Goal: Use online tool/utility: Use online tool/utility

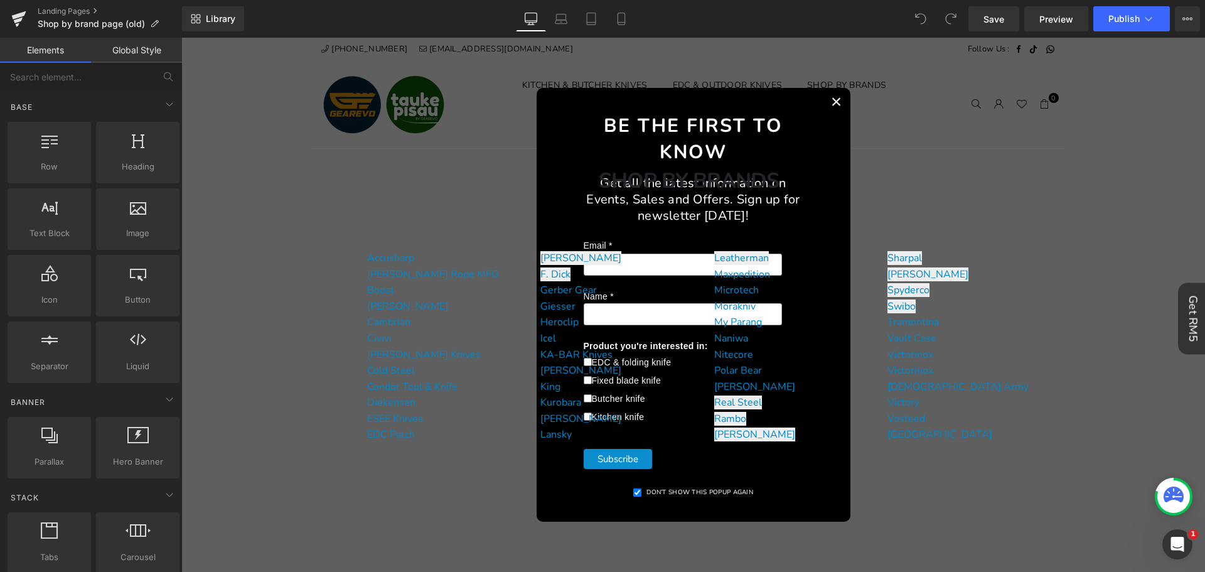
click at [833, 107] on button "×" at bounding box center [837, 102] width 28 height 28
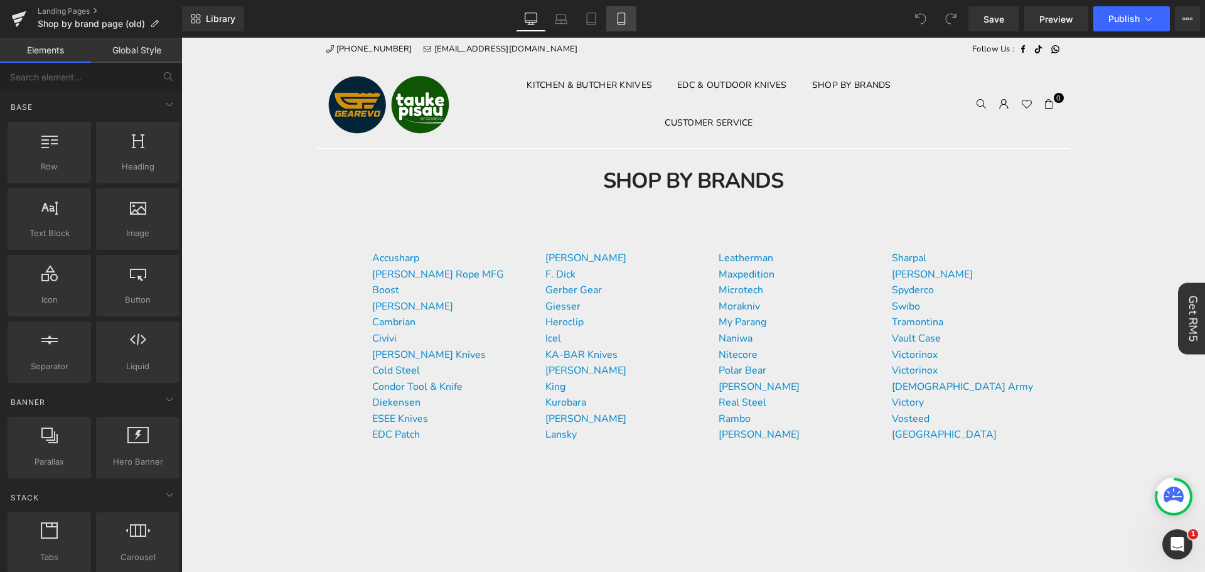
click at [610, 21] on link "Mobile" at bounding box center [621, 18] width 30 height 25
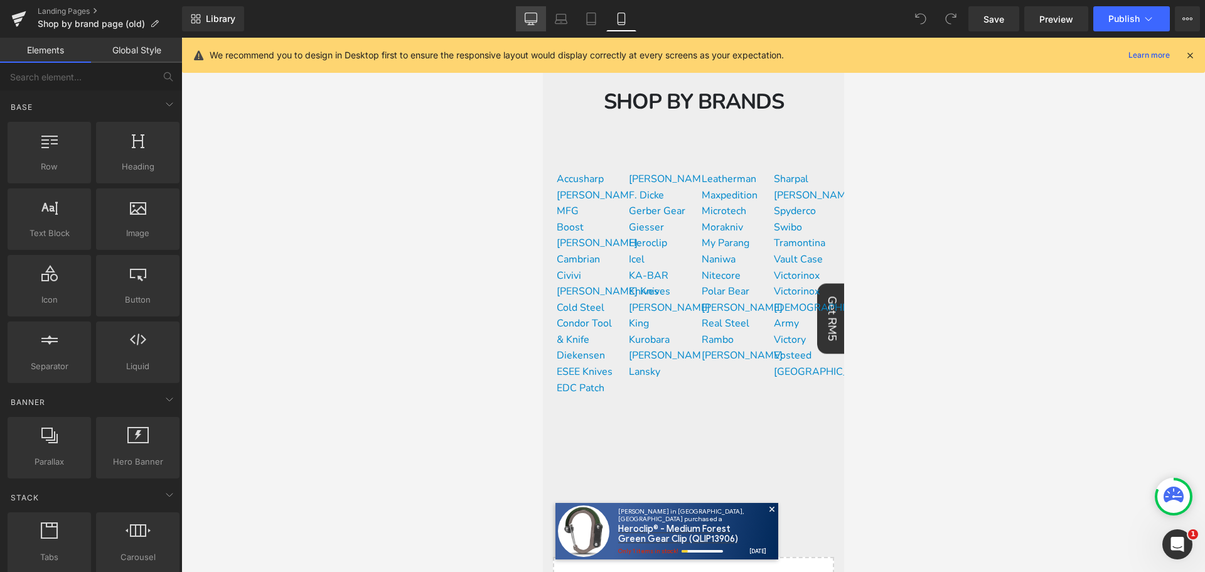
click at [533, 28] on link "Desktop" at bounding box center [531, 18] width 30 height 25
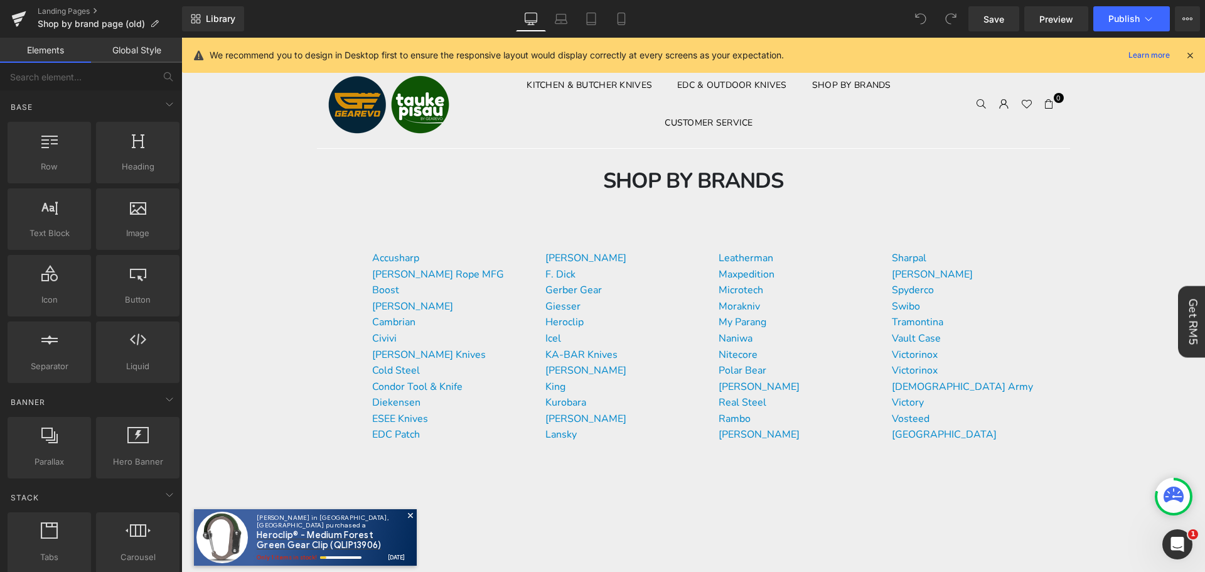
scroll to position [111, 0]
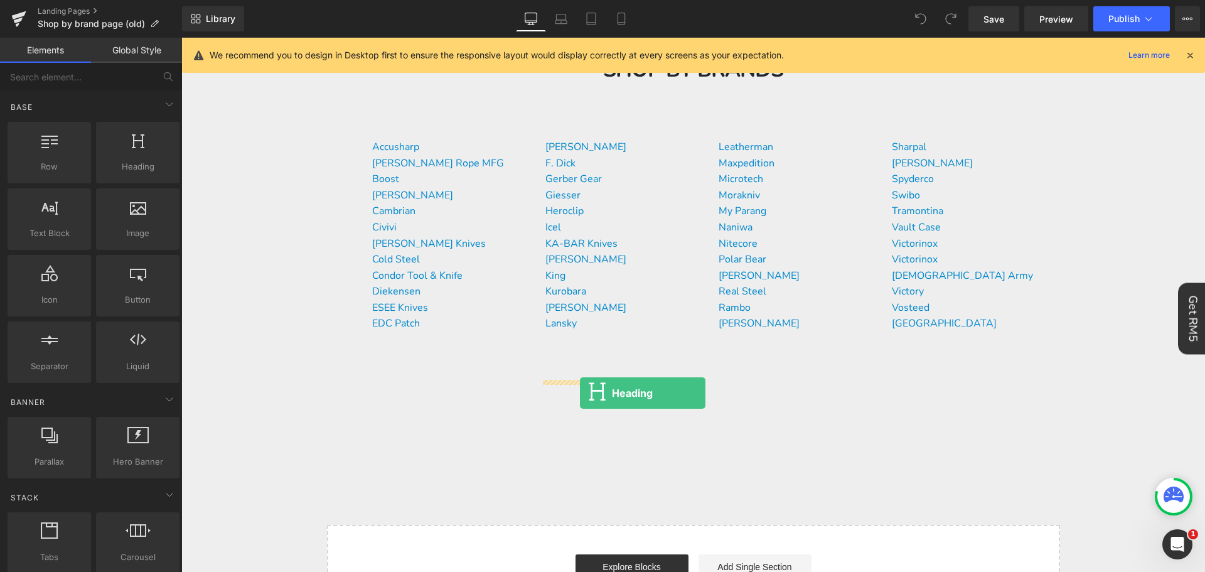
drag, startPoint x: 329, startPoint y: 340, endPoint x: 580, endPoint y: 393, distance: 256.0
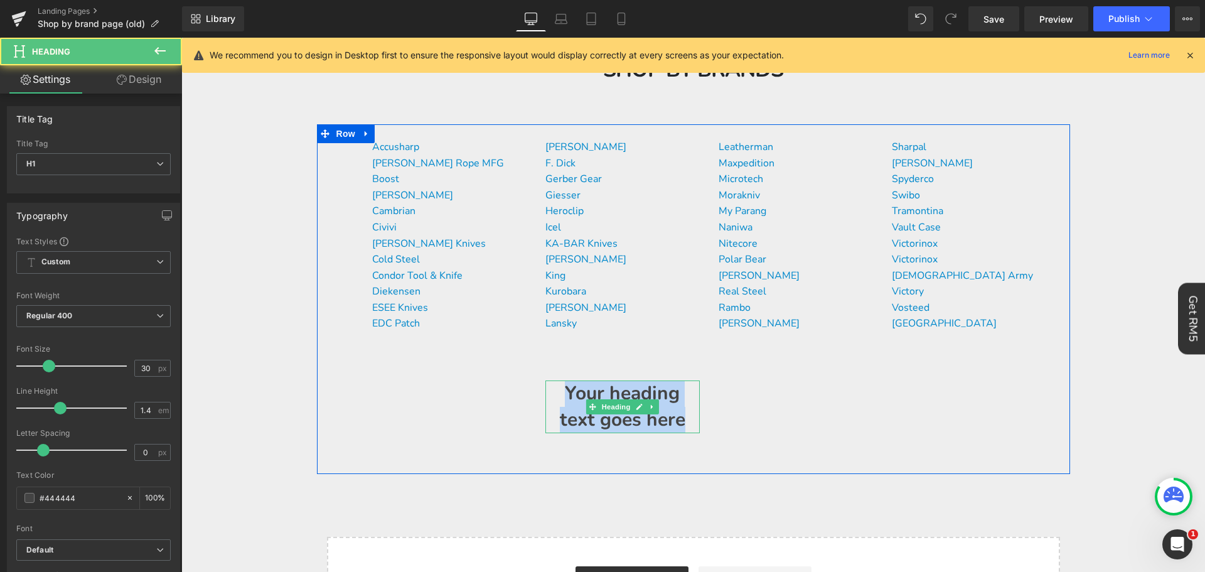
drag, startPoint x: 686, startPoint y: 424, endPoint x: 547, endPoint y: 385, distance: 144.7
click at [547, 385] on h1 "Your heading text goes here" at bounding box center [622, 406] width 154 height 53
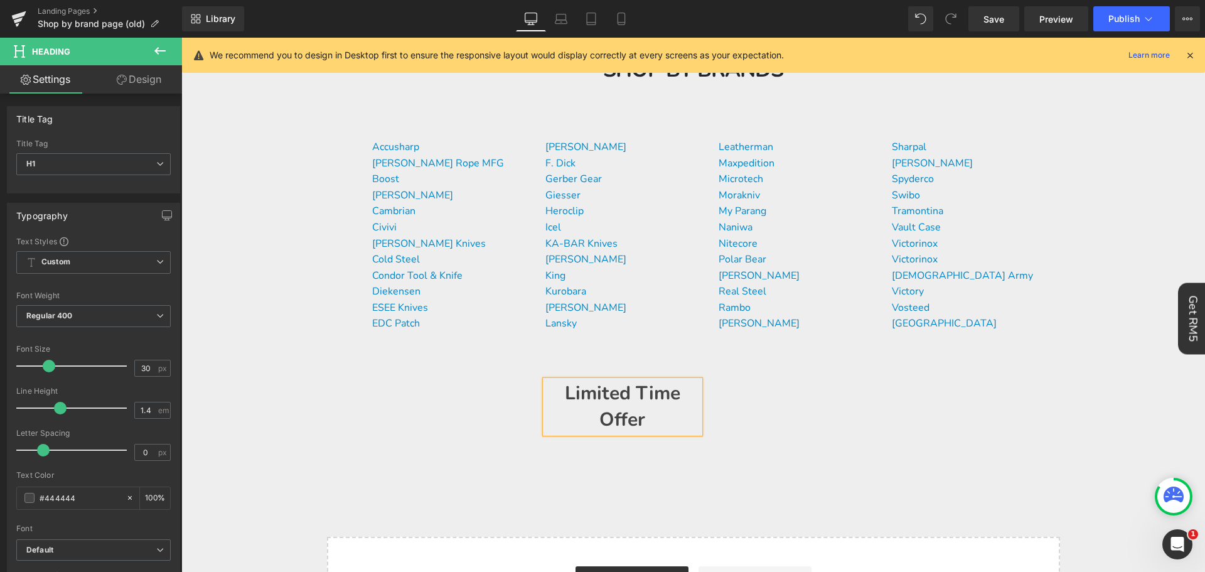
click at [998, 370] on div "Accusharp [PERSON_NAME] Rope MFG Boost Buck Knives Cambrian Civivi [PERSON_NAME…" at bounding box center [693, 299] width 753 height 350
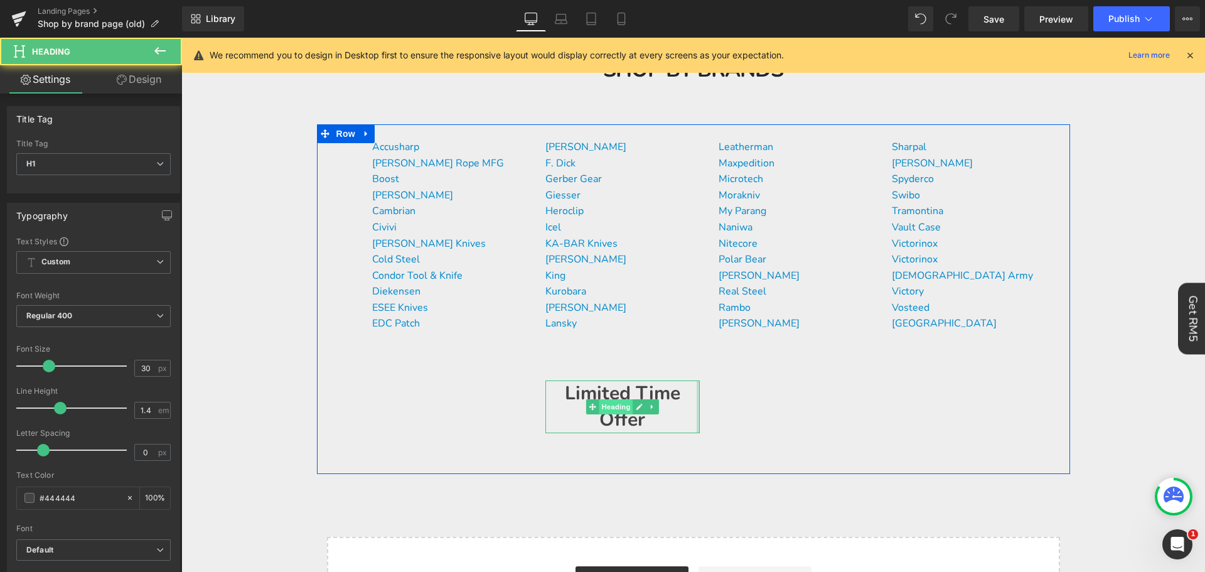
drag, startPoint x: 695, startPoint y: 399, endPoint x: 594, endPoint y: 400, distance: 100.4
click at [762, 398] on div "Accusharp [PERSON_NAME] Rope MFG Boost Buck Knives Cambrian Civivi [PERSON_NAME…" at bounding box center [693, 299] width 753 height 350
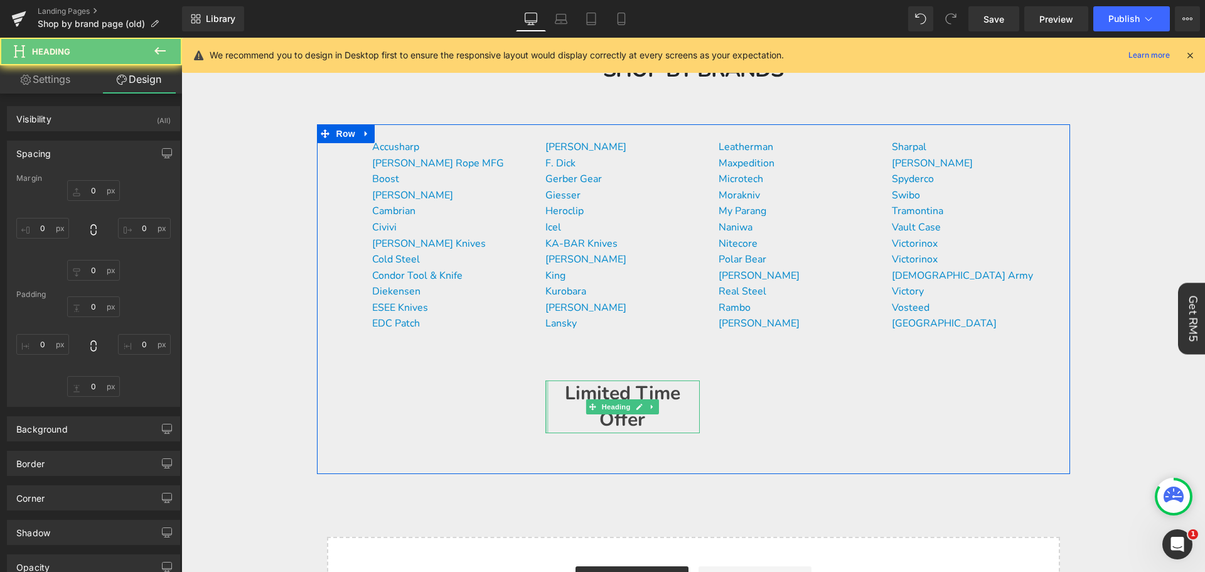
type input "0"
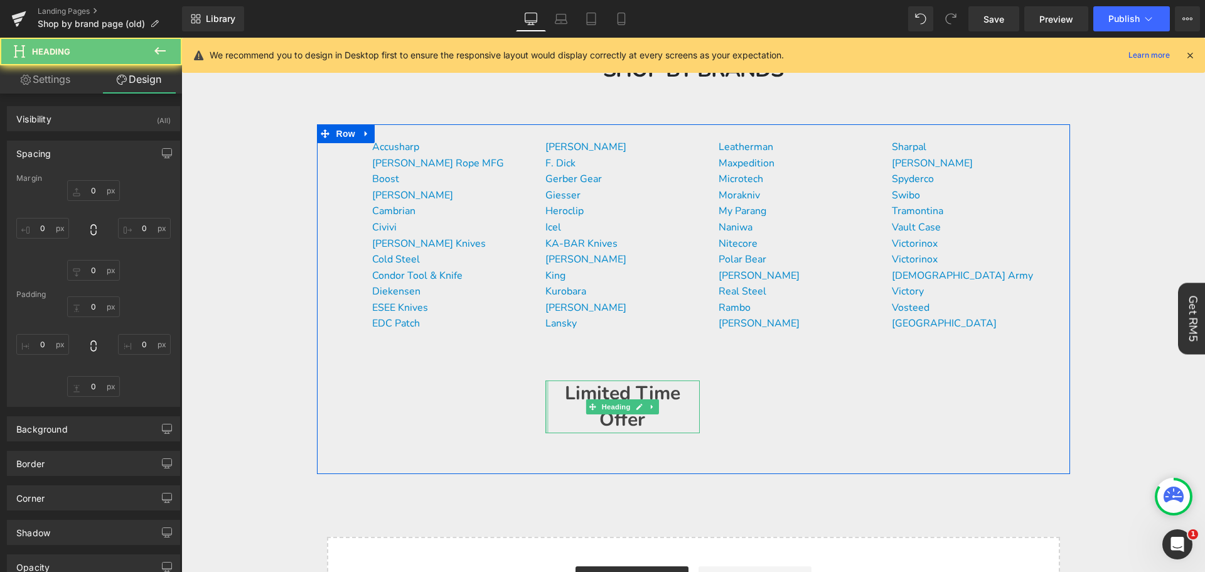
type input "0"
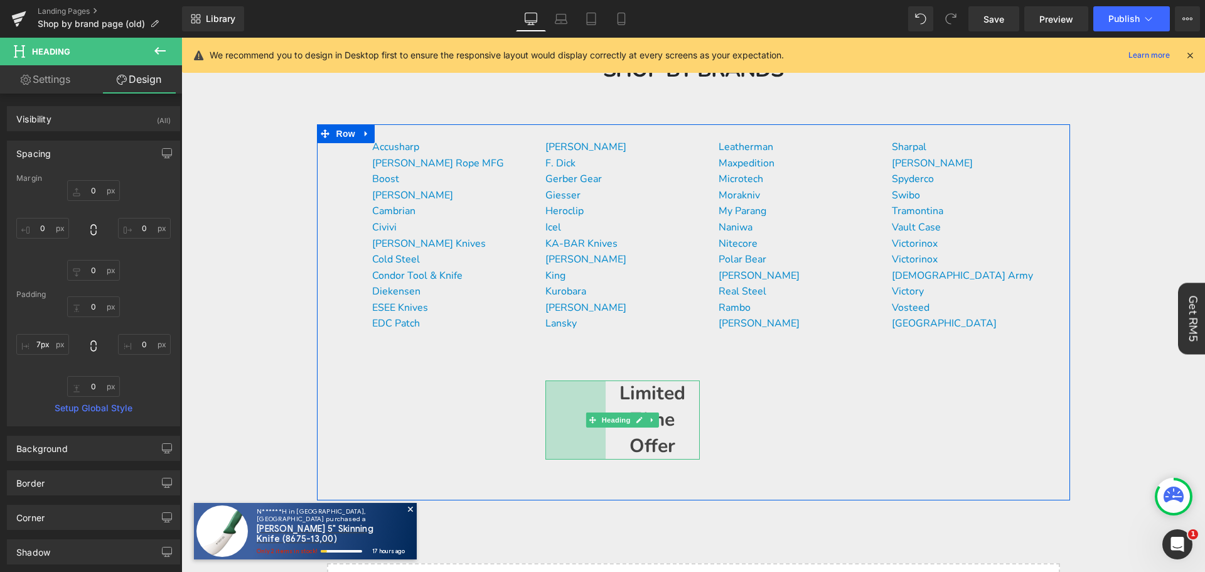
type input "0px"
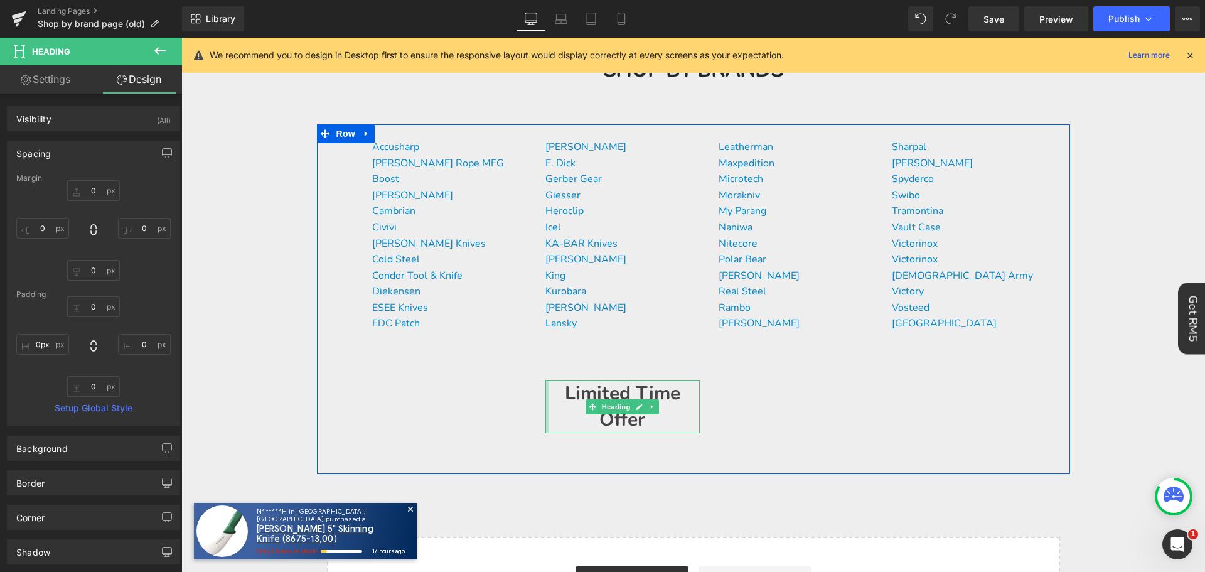
drag, startPoint x: 542, startPoint y: 399, endPoint x: 486, endPoint y: 392, distance: 56.2
click at [486, 392] on div "Accusharp [PERSON_NAME] Rope MFG Boost Buck Knives Cambrian Civivi [PERSON_NAME…" at bounding box center [693, 299] width 753 height 350
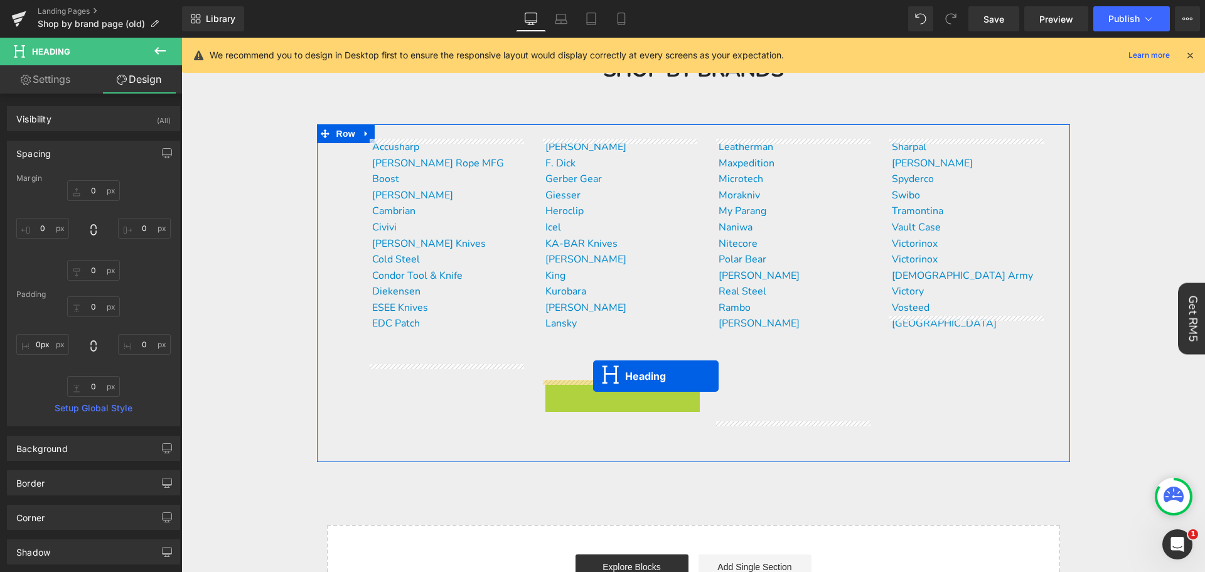
drag, startPoint x: 589, startPoint y: 407, endPoint x: 542, endPoint y: 383, distance: 52.8
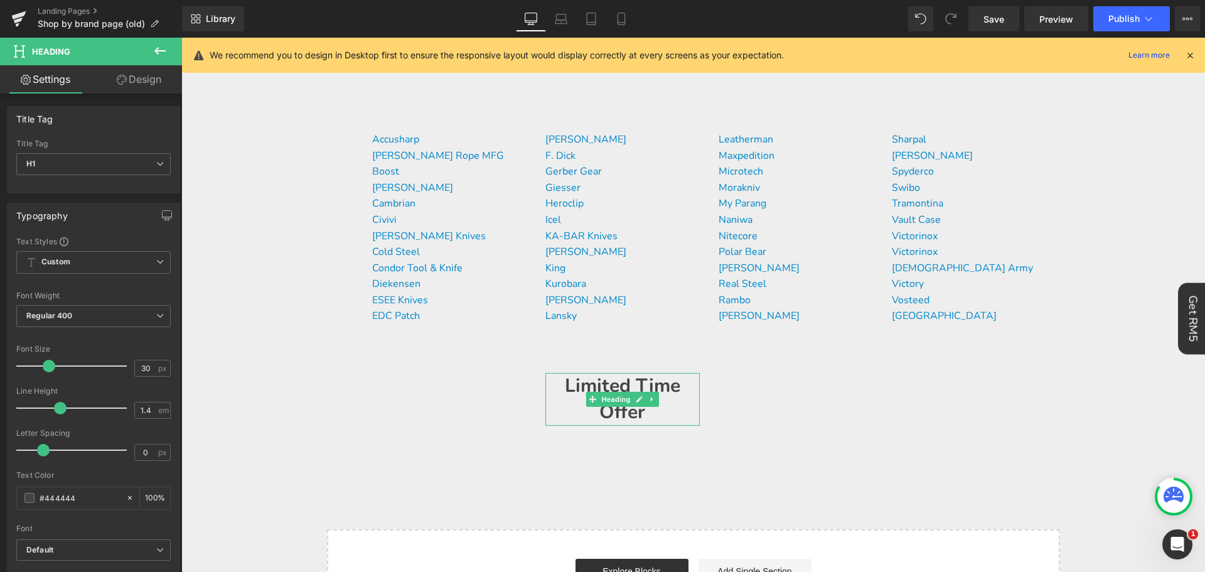
scroll to position [126, 0]
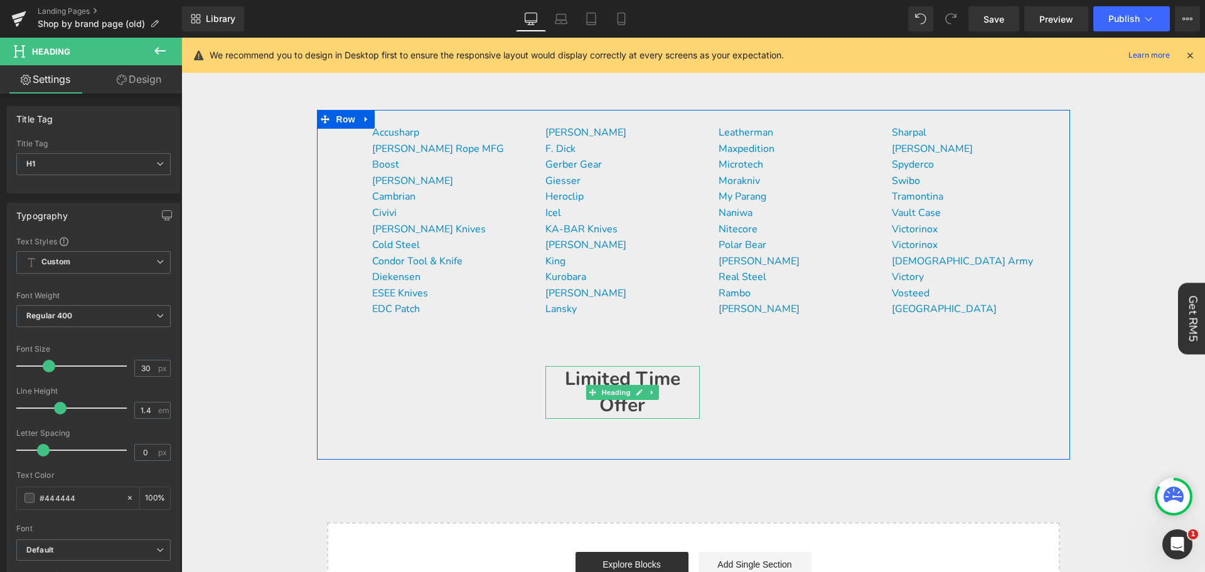
click at [671, 405] on h1 "Limited Time Offer" at bounding box center [622, 392] width 154 height 53
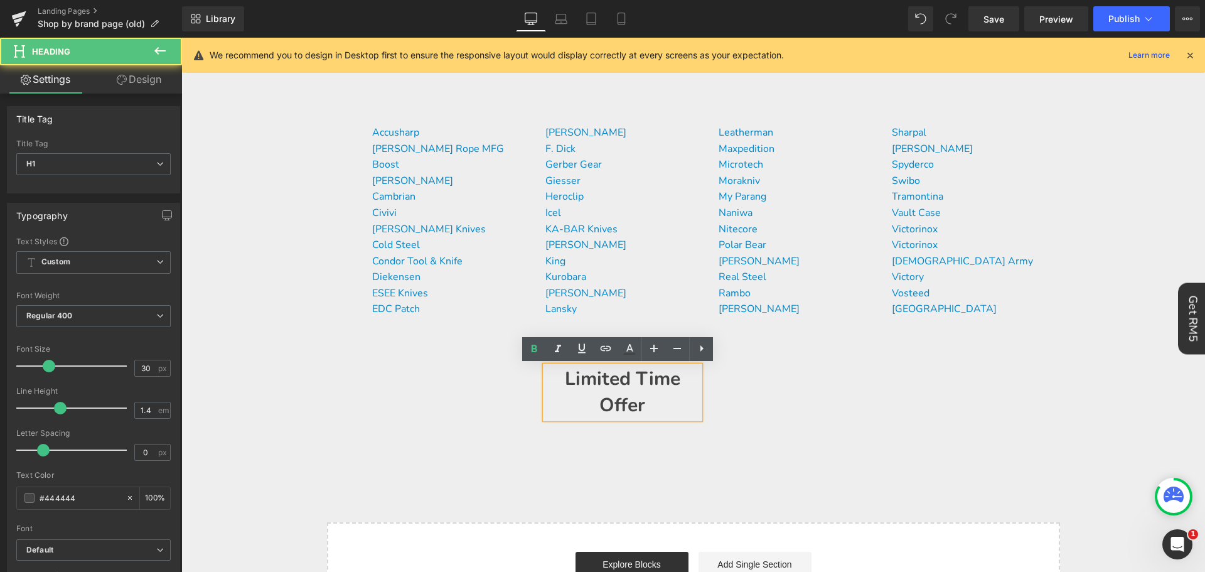
click at [1123, 329] on body "Time to own it Why wait? Shop [DATE], 0% interest over 3 payments. 0% interest …" at bounding box center [693, 495] width 1024 height 1167
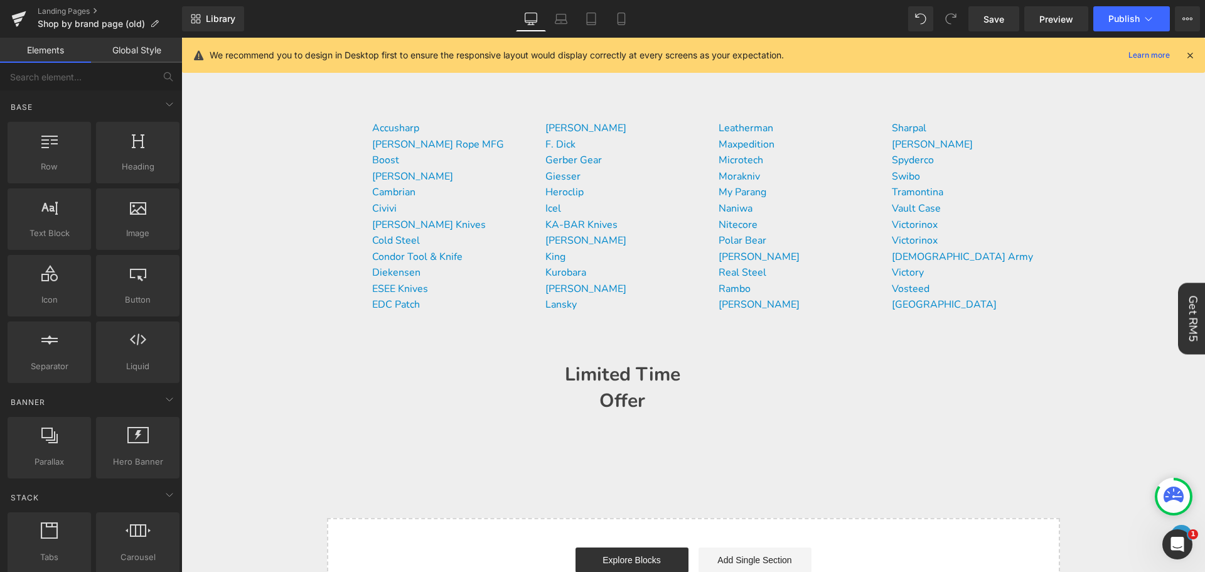
scroll to position [63, 0]
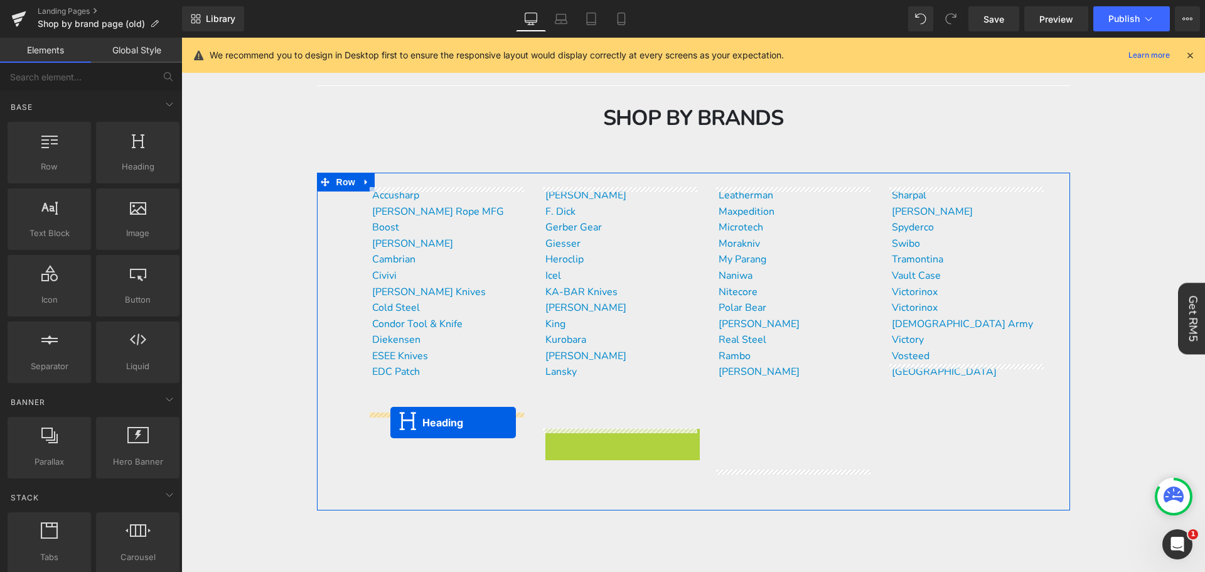
drag, startPoint x: 586, startPoint y: 458, endPoint x: 390, endPoint y: 422, distance: 198.9
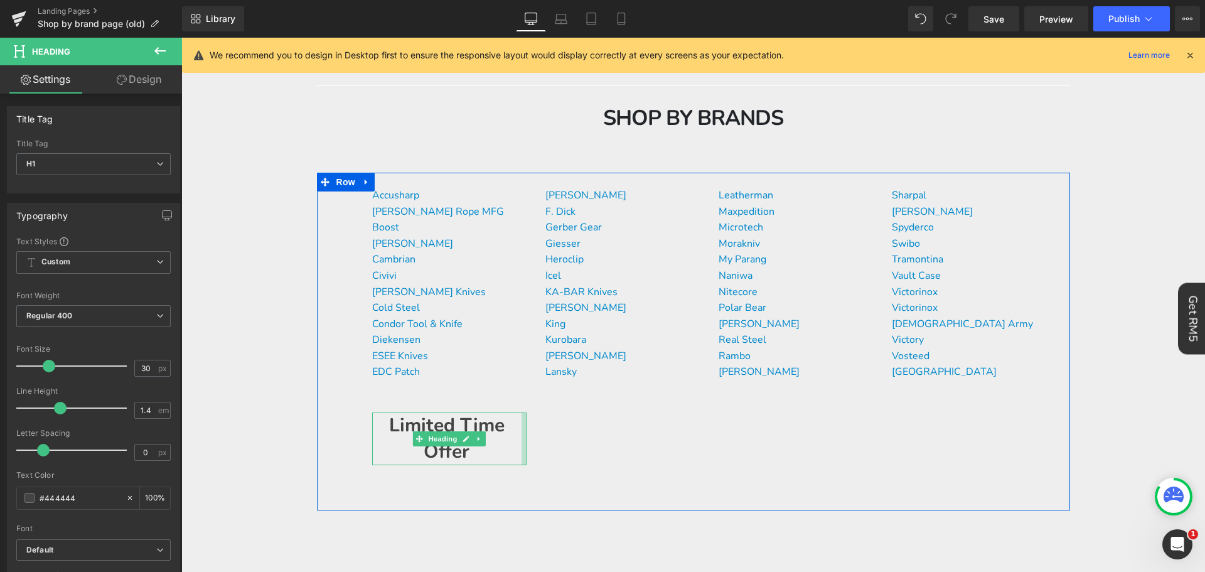
drag, startPoint x: 518, startPoint y: 429, endPoint x: 511, endPoint y: 429, distance: 7.5
click at [547, 431] on div "Accusharp [PERSON_NAME] Rope MFG Boost Buck Knives Cambrian Civivi [PERSON_NAME…" at bounding box center [693, 342] width 753 height 338
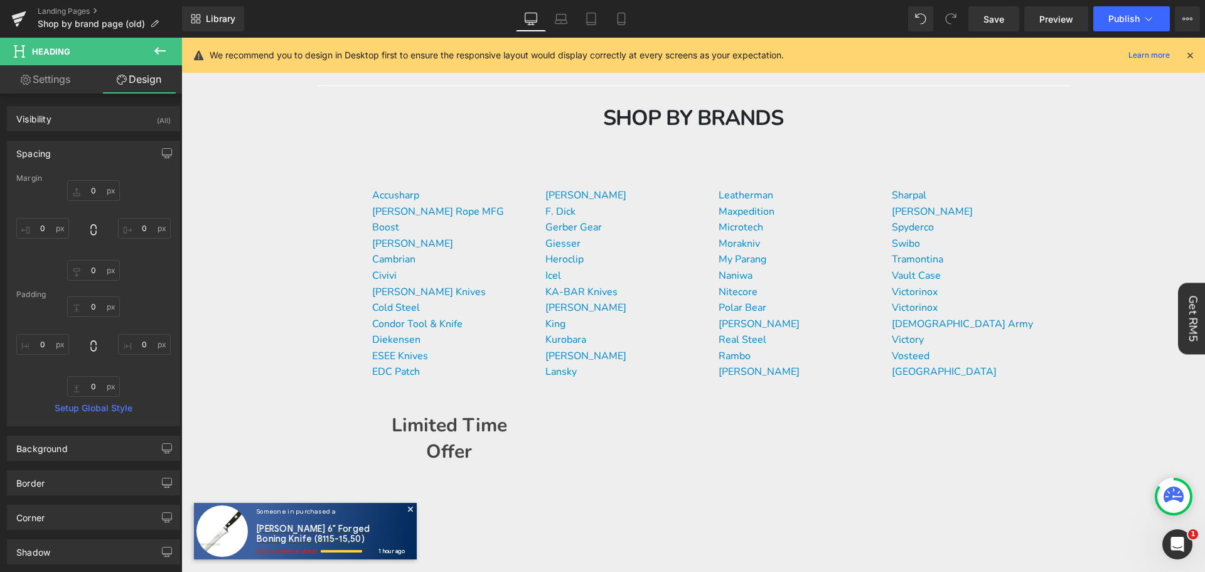
click at [157, 50] on icon at bounding box center [159, 51] width 11 height 8
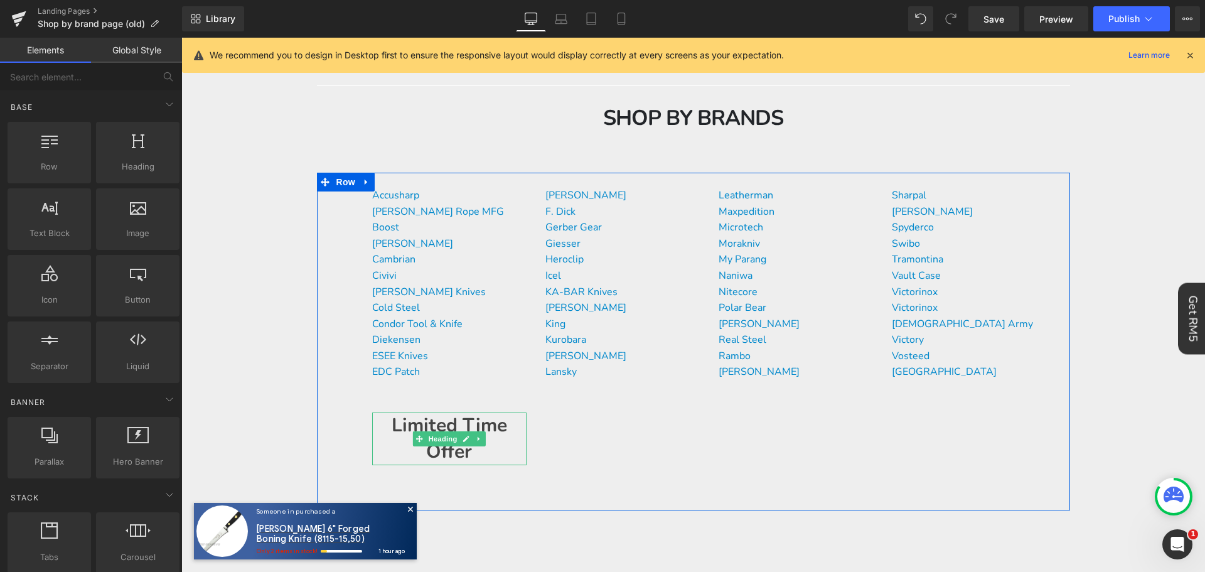
click at [484, 451] on h1 "Limited Time Offer" at bounding box center [449, 438] width 154 height 53
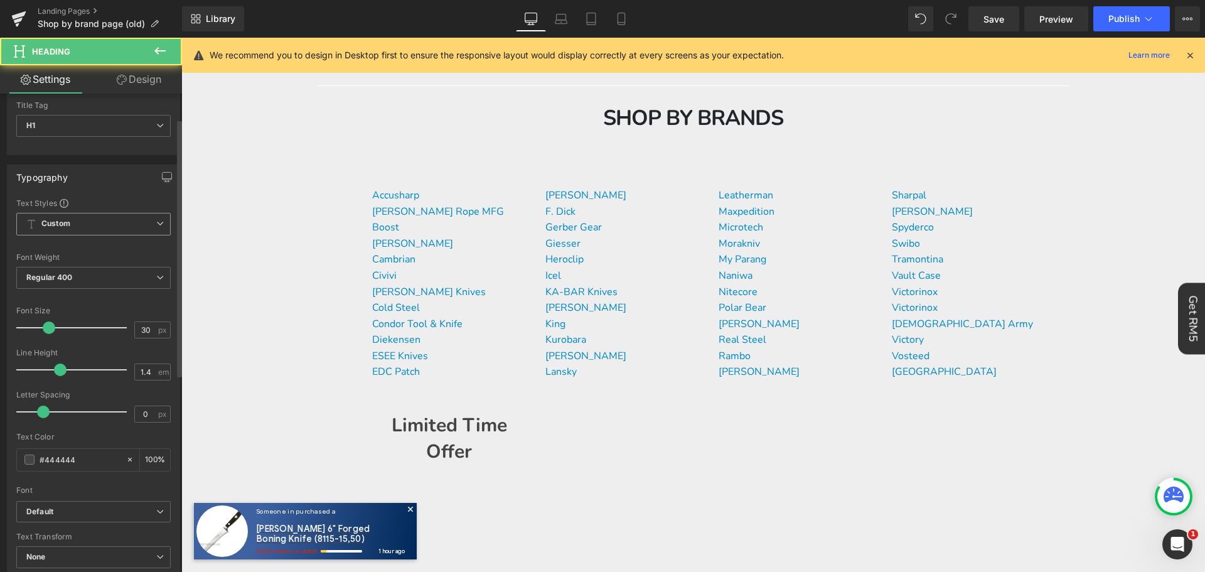
scroll to position [126, 0]
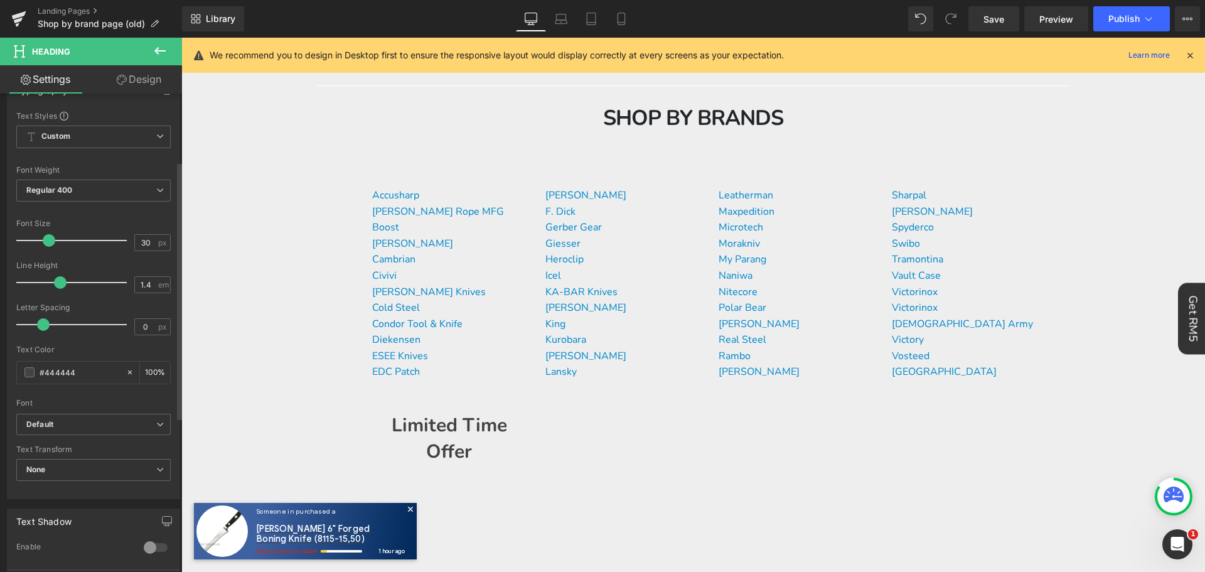
click at [121, 177] on div "Font Weight Regular 400 Thin 100 Semi Thin 200 Light 300 Regular 400 Medium 500…" at bounding box center [93, 191] width 154 height 50
click at [120, 184] on span "Regular 400" at bounding box center [93, 190] width 154 height 22
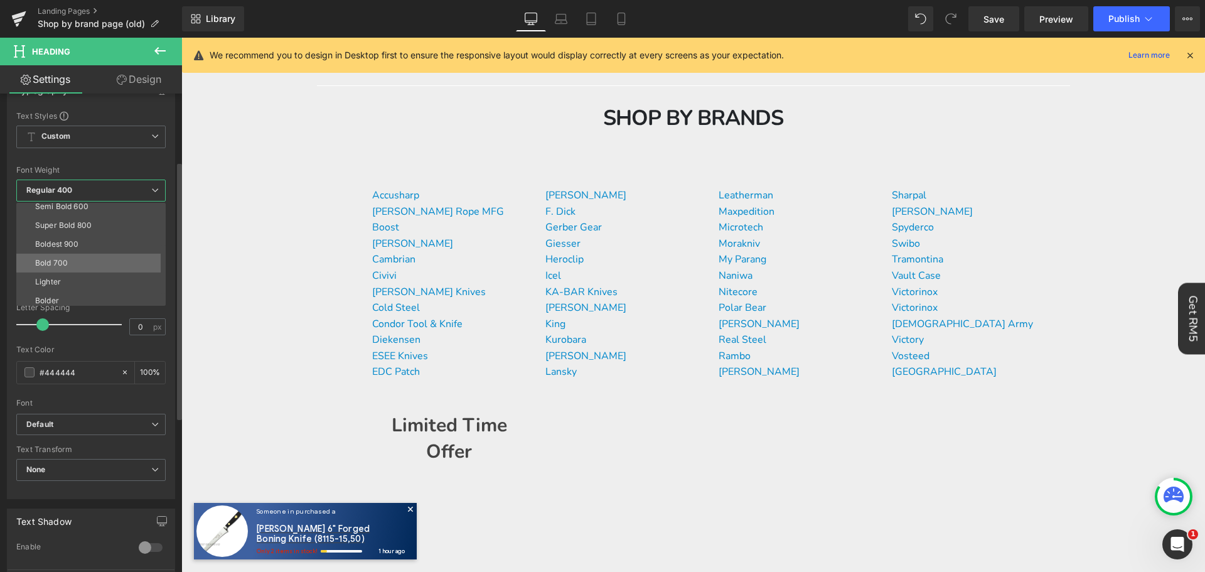
scroll to position [104, 0]
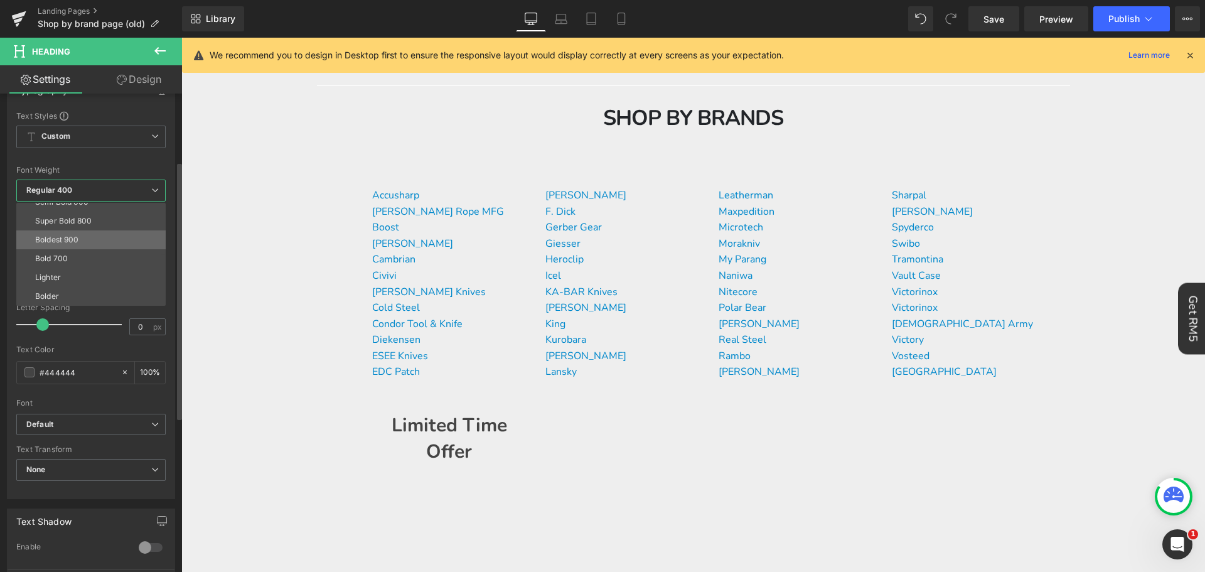
click at [105, 242] on li "Boldest 900" at bounding box center [93, 239] width 155 height 19
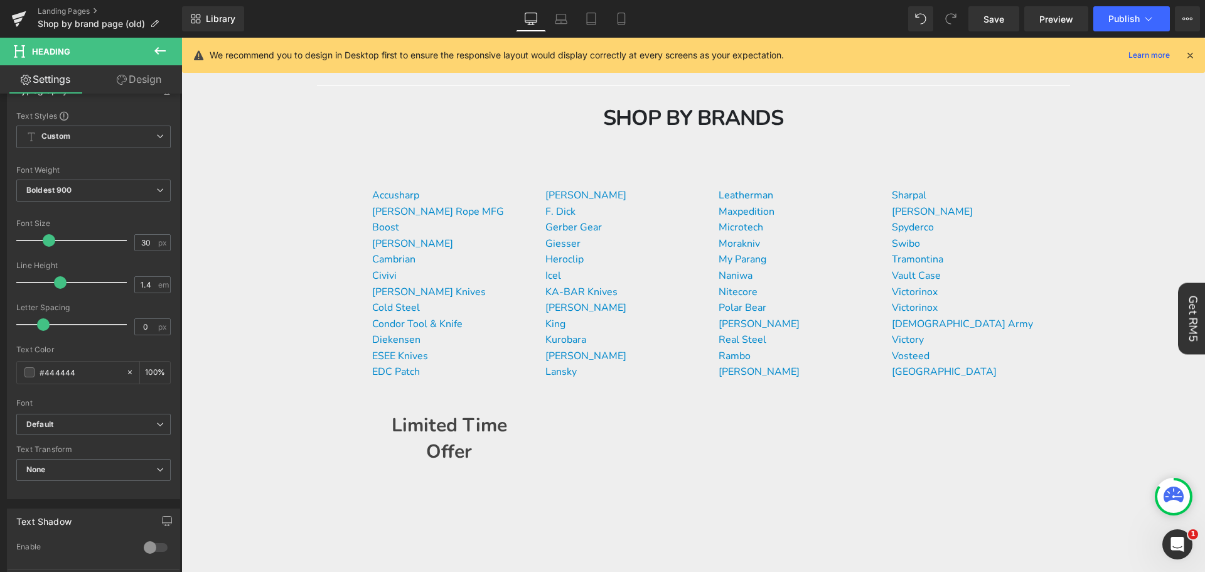
click at [220, 309] on body "Time to own it Why wait? Shop [DATE], 0% interest over 3 payments. 0% interest …" at bounding box center [693, 552] width 1024 height 1155
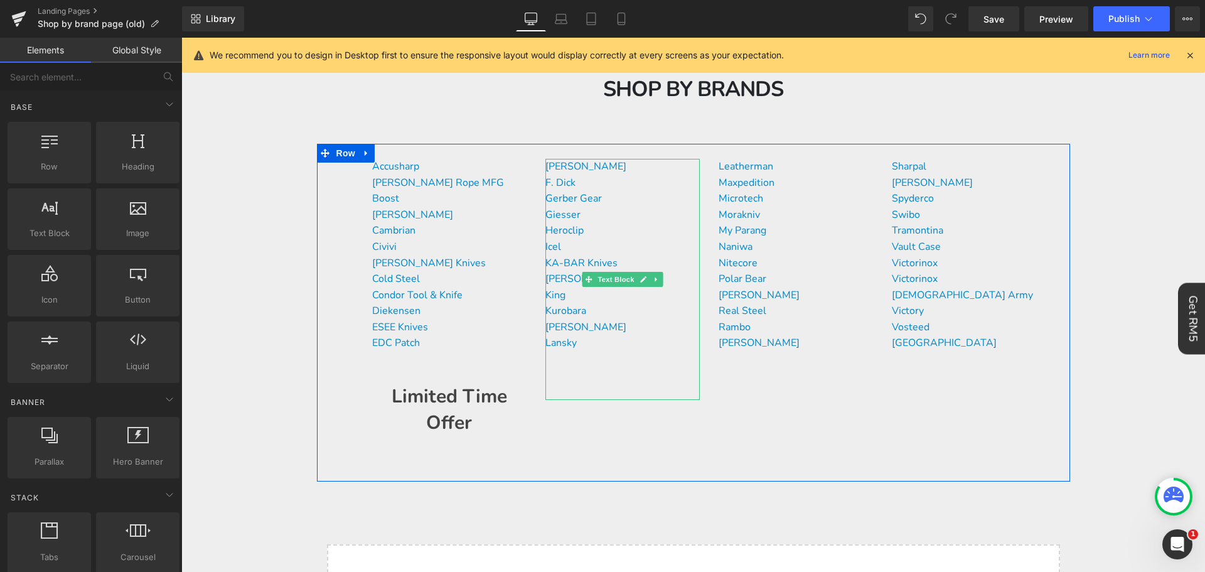
scroll to position [126, 0]
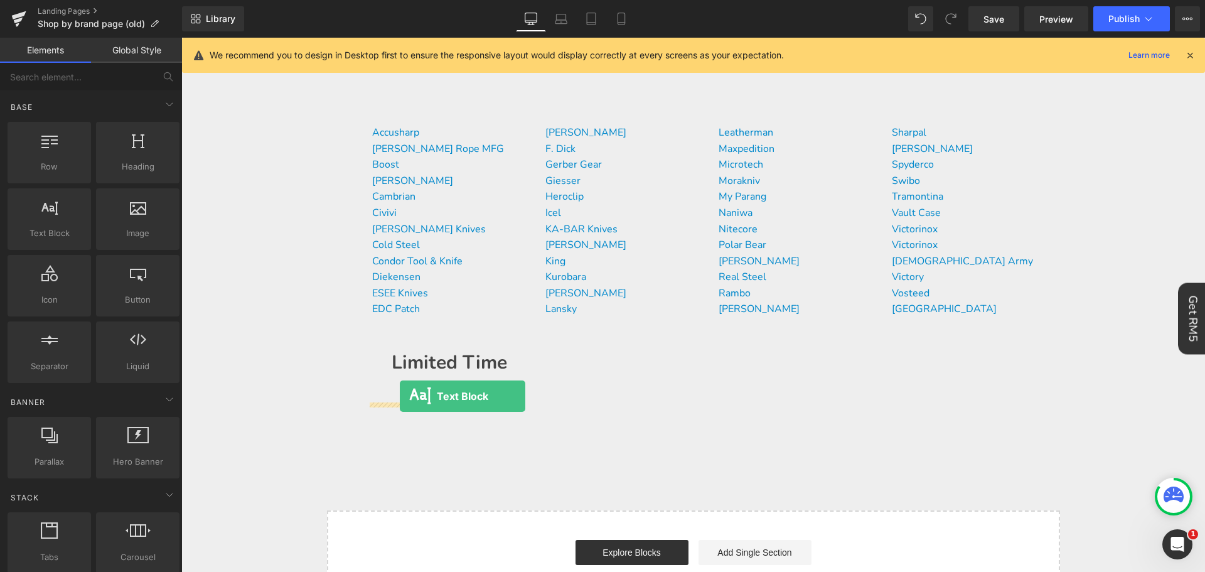
drag, startPoint x: 257, startPoint y: 240, endPoint x: 400, endPoint y: 396, distance: 211.4
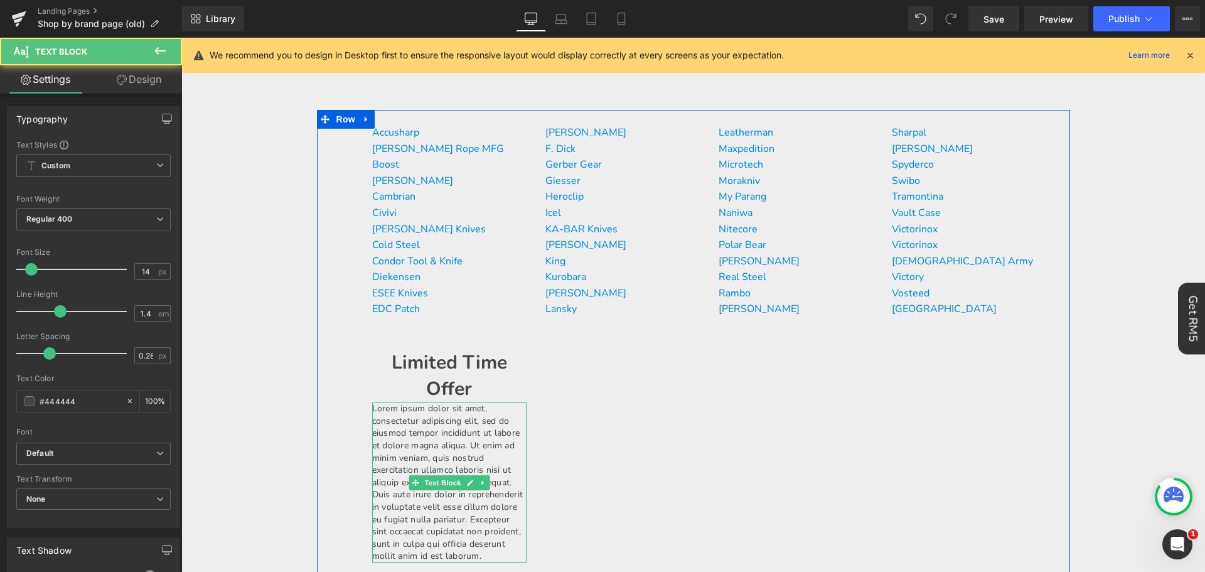
click at [486, 529] on p "Lorem ipsum dolor sit amet, consectetur adipiscing elit, sed do eiusmod tempor …" at bounding box center [449, 482] width 154 height 160
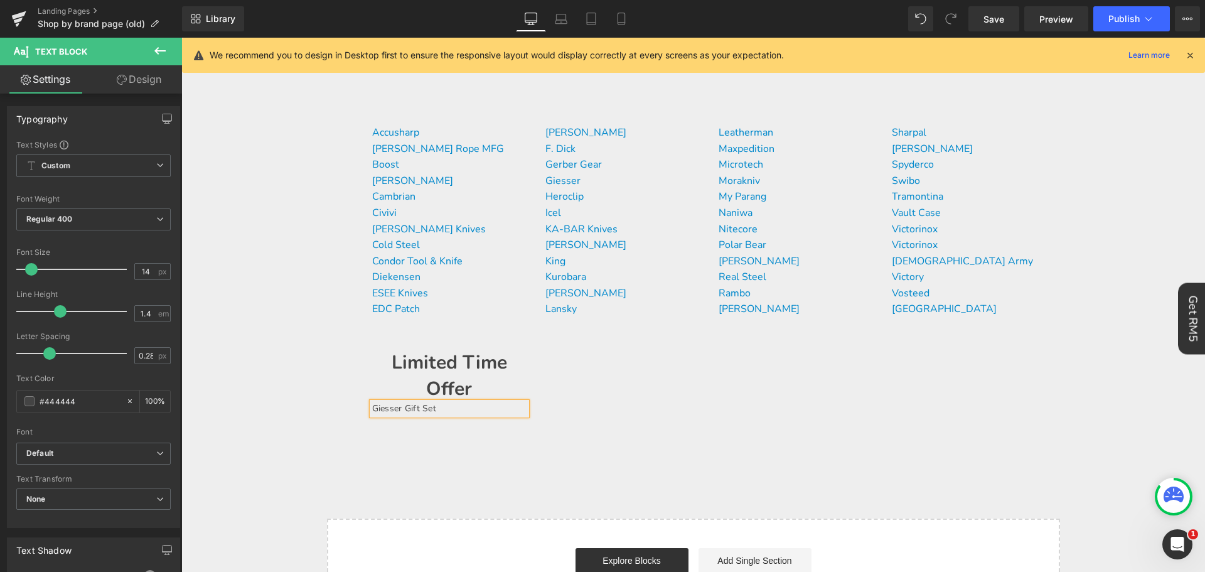
drag, startPoint x: 602, startPoint y: 391, endPoint x: 592, endPoint y: 395, distance: 10.7
click at [602, 391] on div "Accusharp [PERSON_NAME] Rope MFG Boost Buck Knives Cambrian Civivi [PERSON_NAME…" at bounding box center [693, 283] width 753 height 346
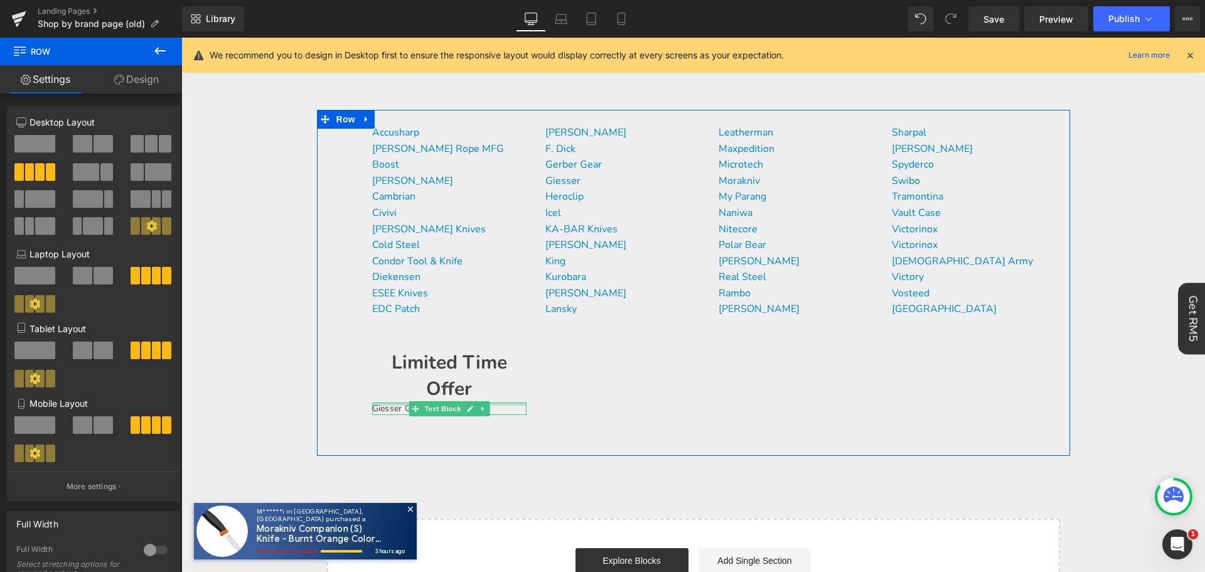
click at [495, 404] on div at bounding box center [449, 403] width 154 height 3
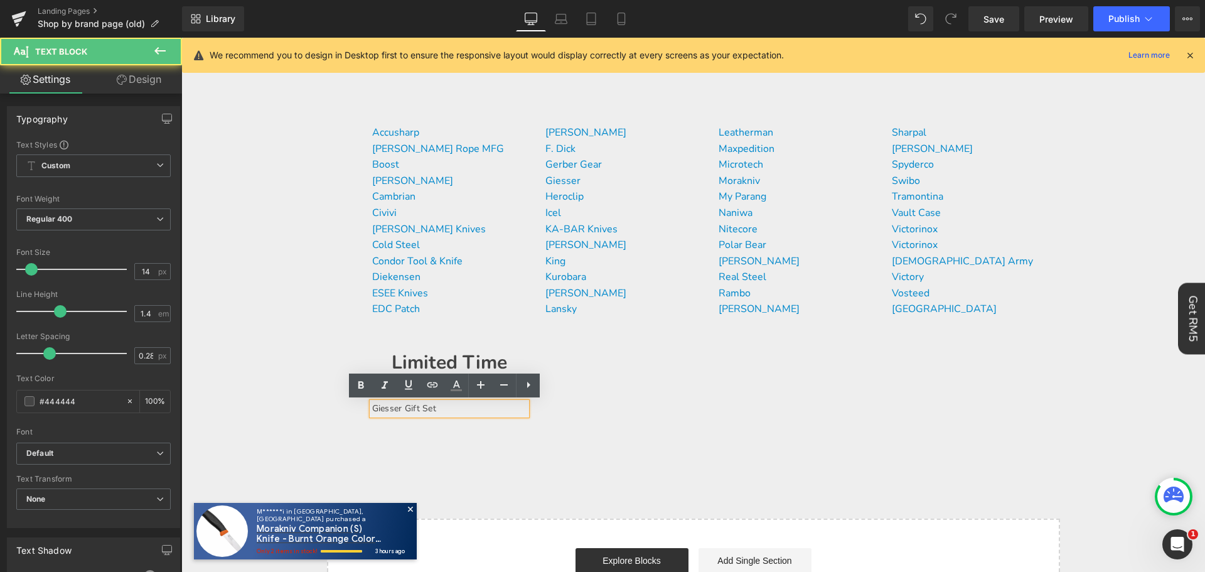
click at [500, 409] on p "Giesser Gift Set" at bounding box center [449, 408] width 154 height 13
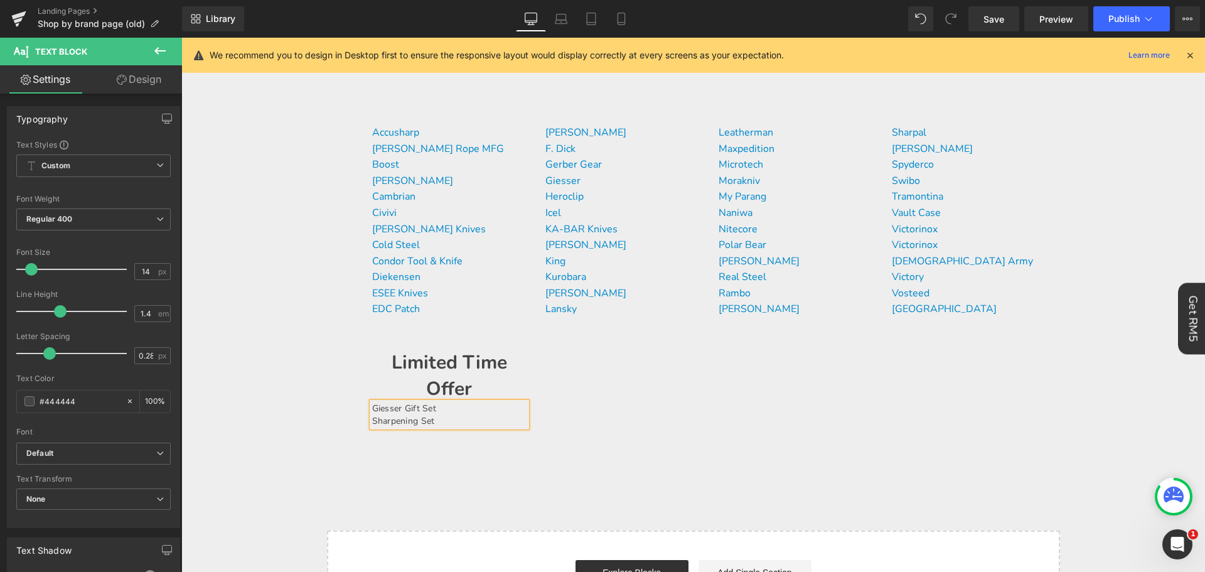
click at [623, 390] on div "Accusharp [PERSON_NAME] Rope MFG Boost Buck Knives Cambrian Civivi [PERSON_NAME…" at bounding box center [693, 289] width 753 height 358
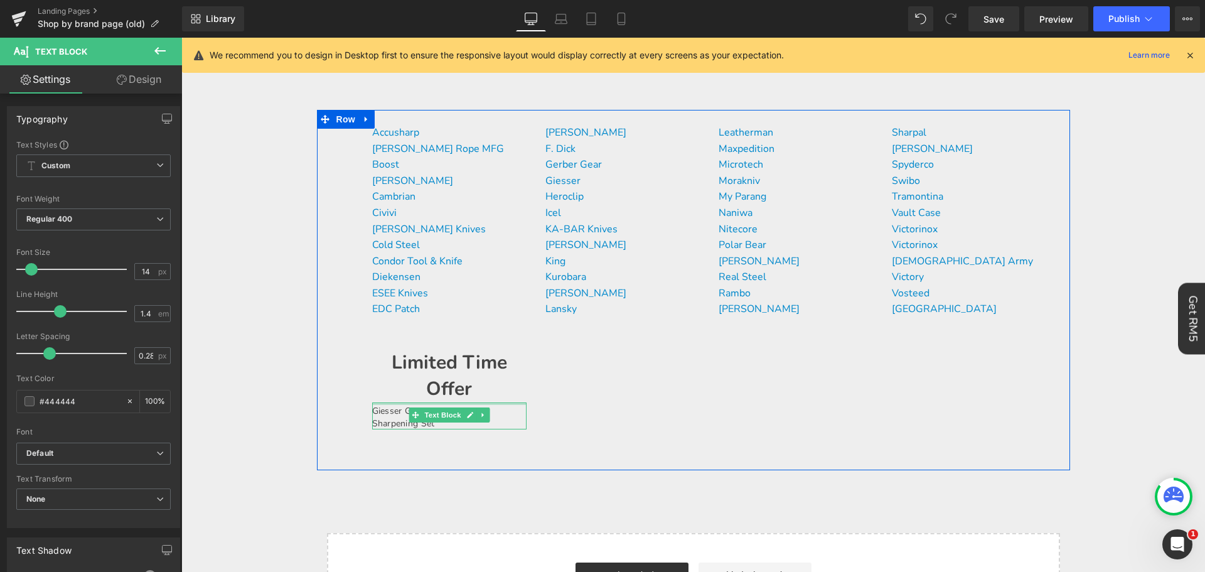
click at [496, 407] on div "Giesser Gift Set Sharpening Set Text Block" at bounding box center [449, 415] width 154 height 27
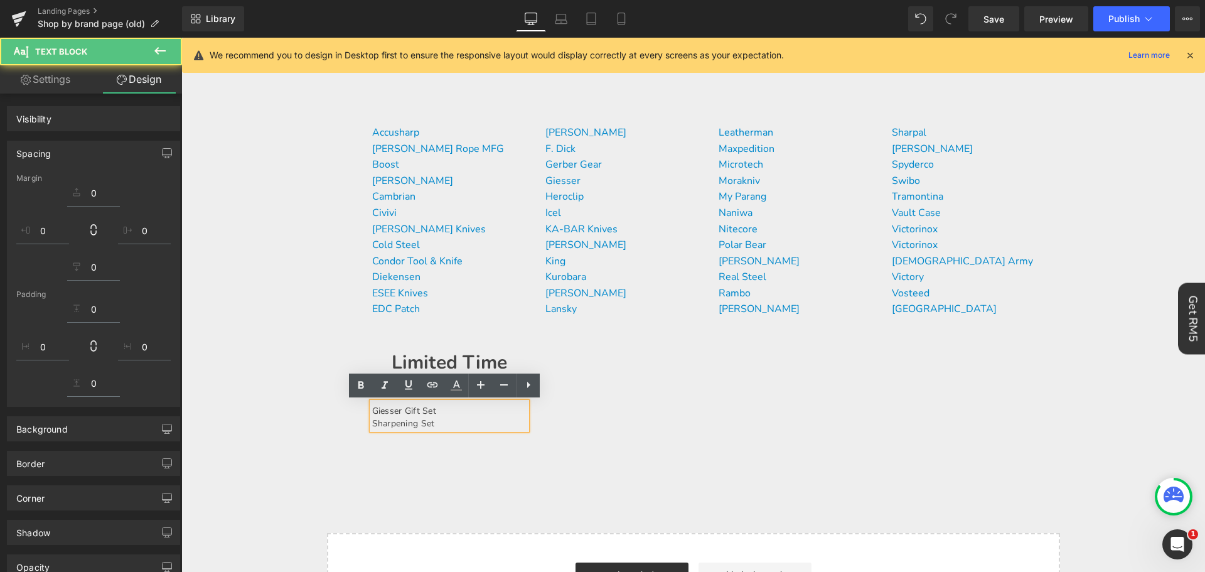
click at [638, 418] on div "Accusharp [PERSON_NAME] Rope MFG Boost Buck Knives Cambrian Civivi [PERSON_NAME…" at bounding box center [693, 290] width 753 height 361
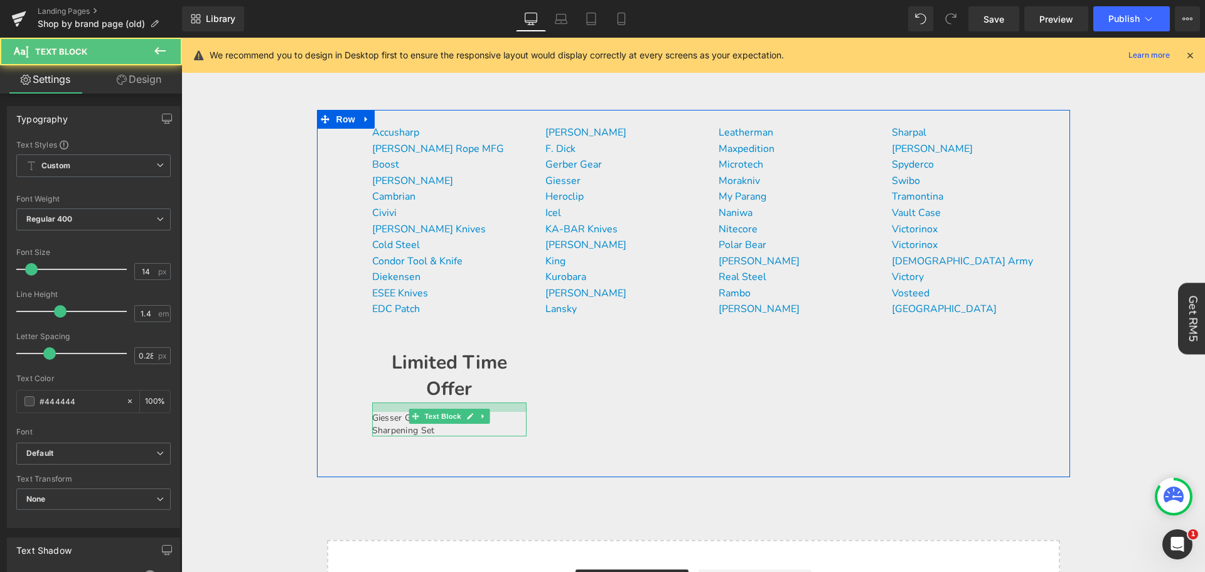
drag, startPoint x: 499, startPoint y: 404, endPoint x: 499, endPoint y: 411, distance: 6.9
click at [499, 411] on div at bounding box center [449, 406] width 154 height 9
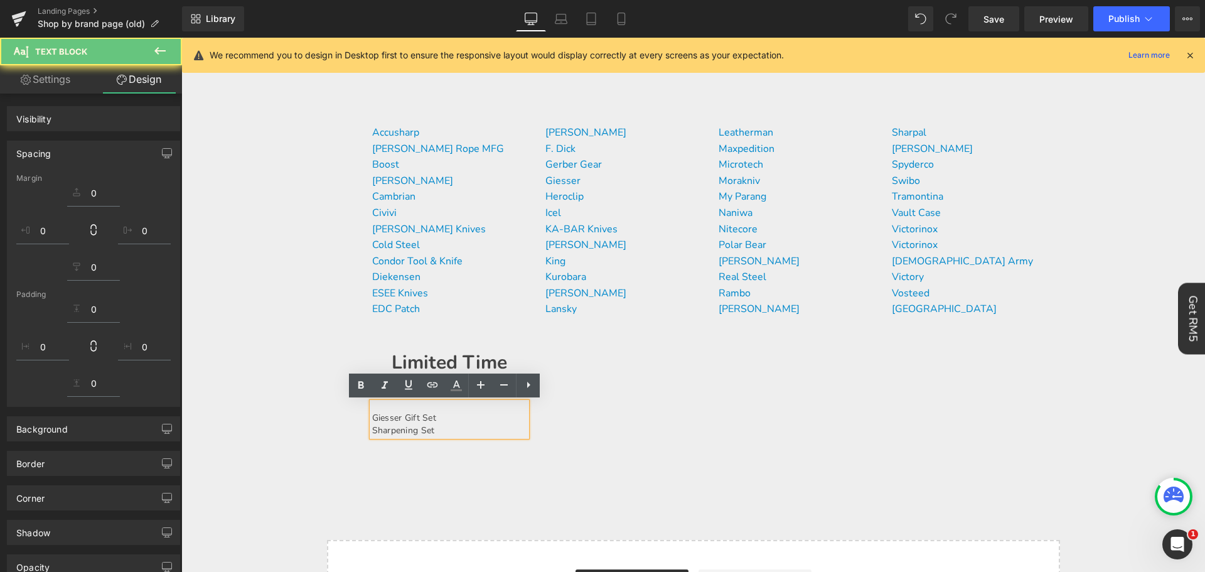
click at [609, 409] on div "Accusharp [PERSON_NAME] Rope MFG Boost Buck Knives Cambrian Civivi [PERSON_NAME…" at bounding box center [693, 294] width 753 height 368
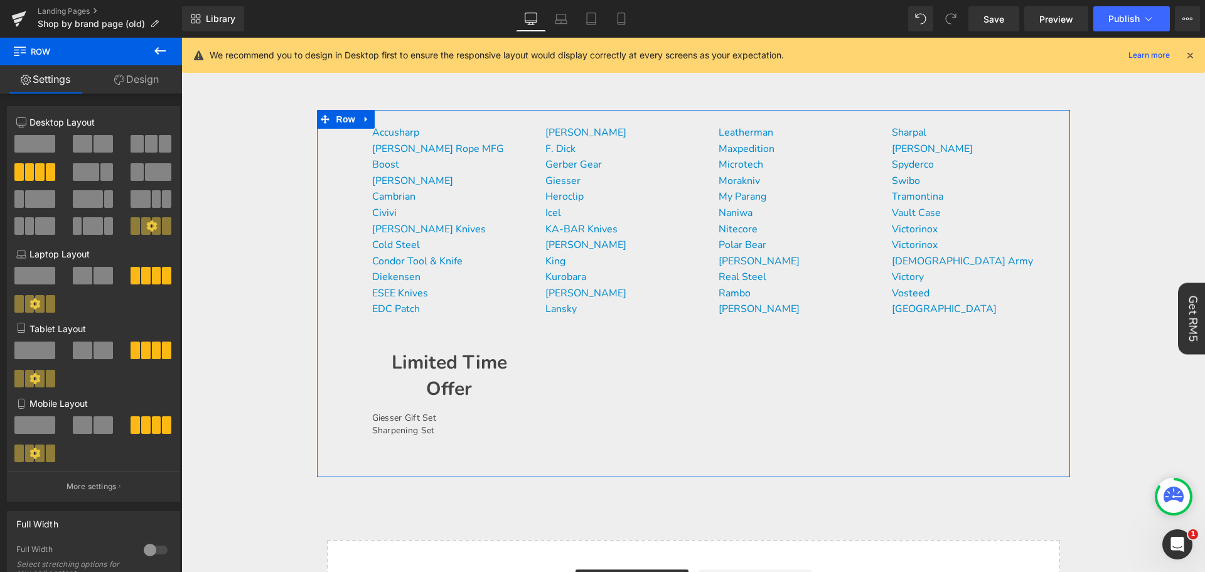
click at [482, 367] on h1 "Limited Time Offer" at bounding box center [449, 376] width 154 height 53
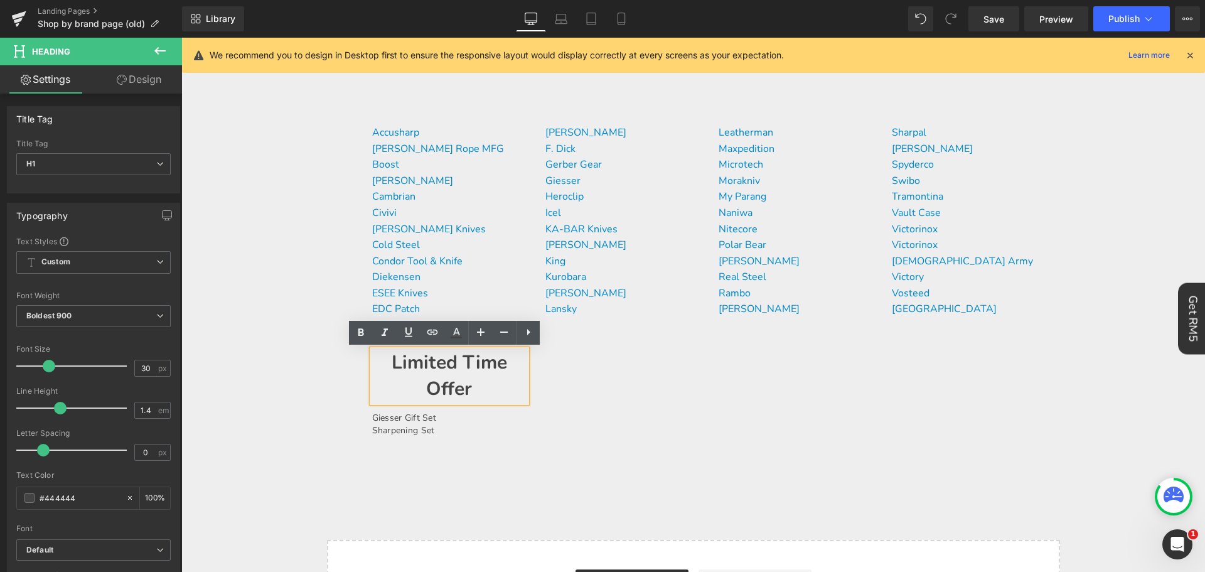
click at [380, 368] on h1 "Limited Time Offer" at bounding box center [449, 376] width 154 height 53
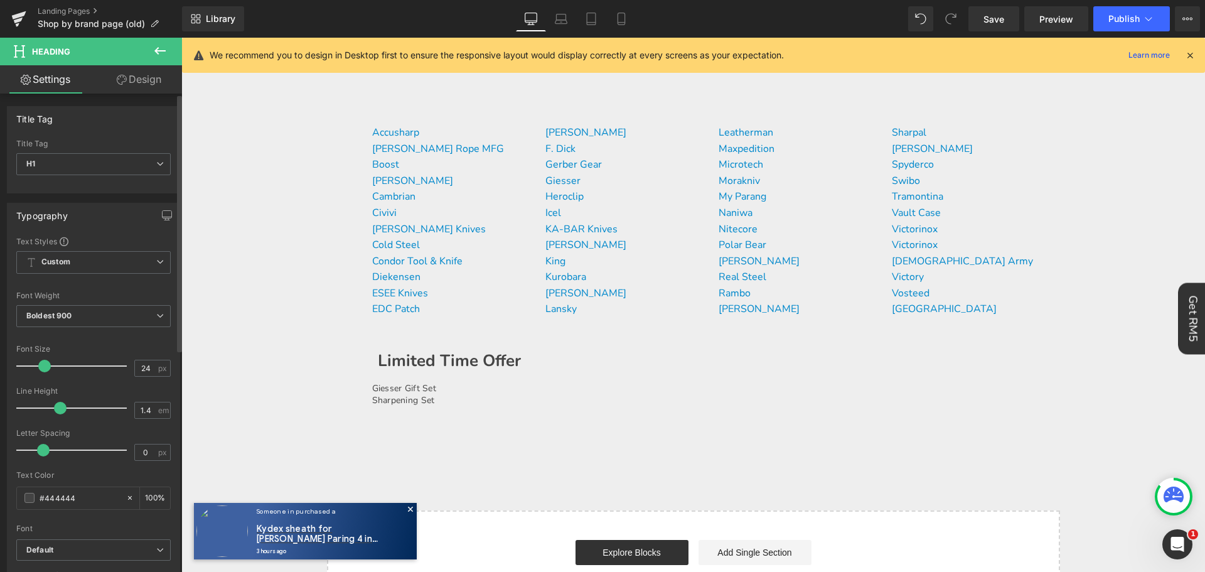
type input "23"
drag, startPoint x: 50, startPoint y: 365, endPoint x: 43, endPoint y: 367, distance: 7.0
click at [43, 367] on span at bounding box center [41, 366] width 13 height 13
click at [646, 472] on div "SHOP BY BRANDS Heading Row 64px Accusharp [PERSON_NAME] Rope MFG Boost Buck Kni…" at bounding box center [693, 318] width 753 height 590
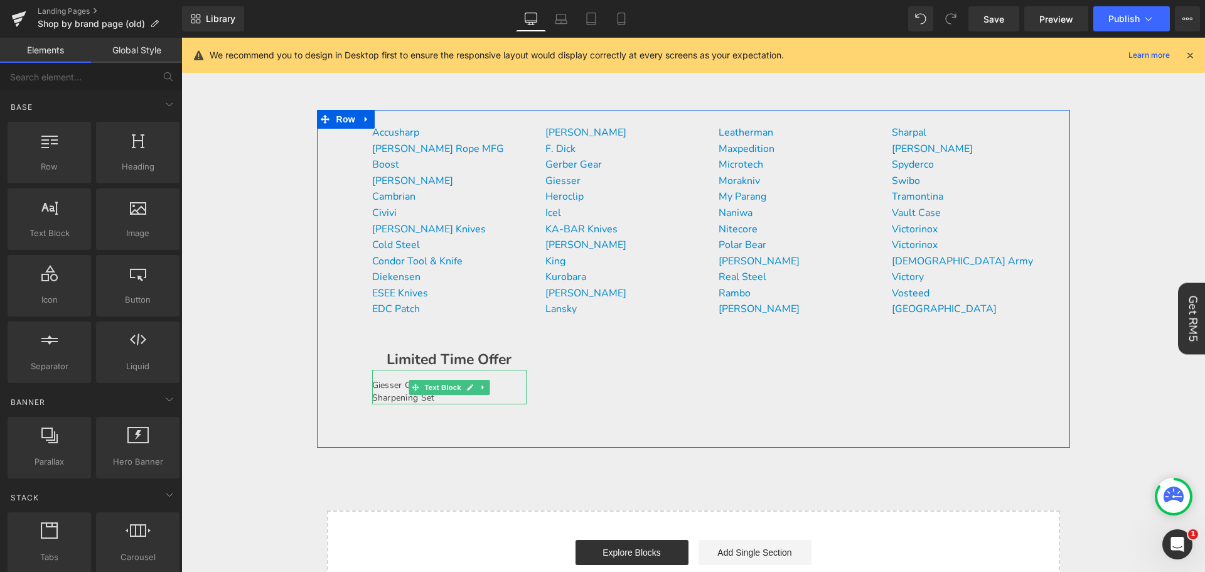
click at [501, 374] on div at bounding box center [449, 374] width 154 height 9
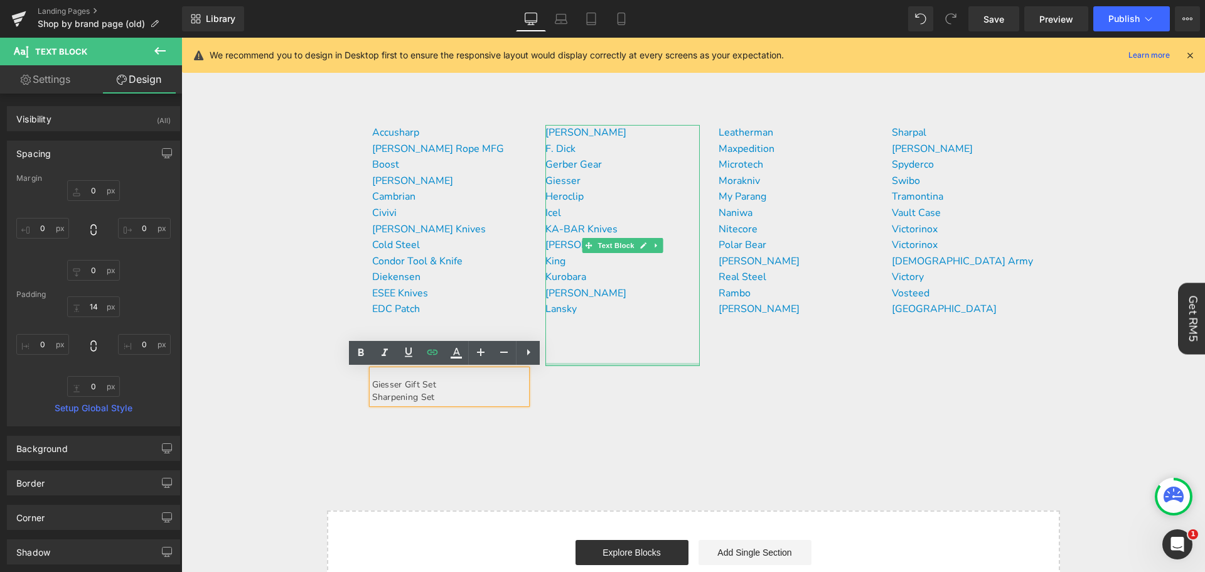
click at [559, 362] on div "[PERSON_NAME] F. [PERSON_NAME] Gear [PERSON_NAME] Heroclip Icel KA-BAR Knives K…" at bounding box center [622, 245] width 154 height 241
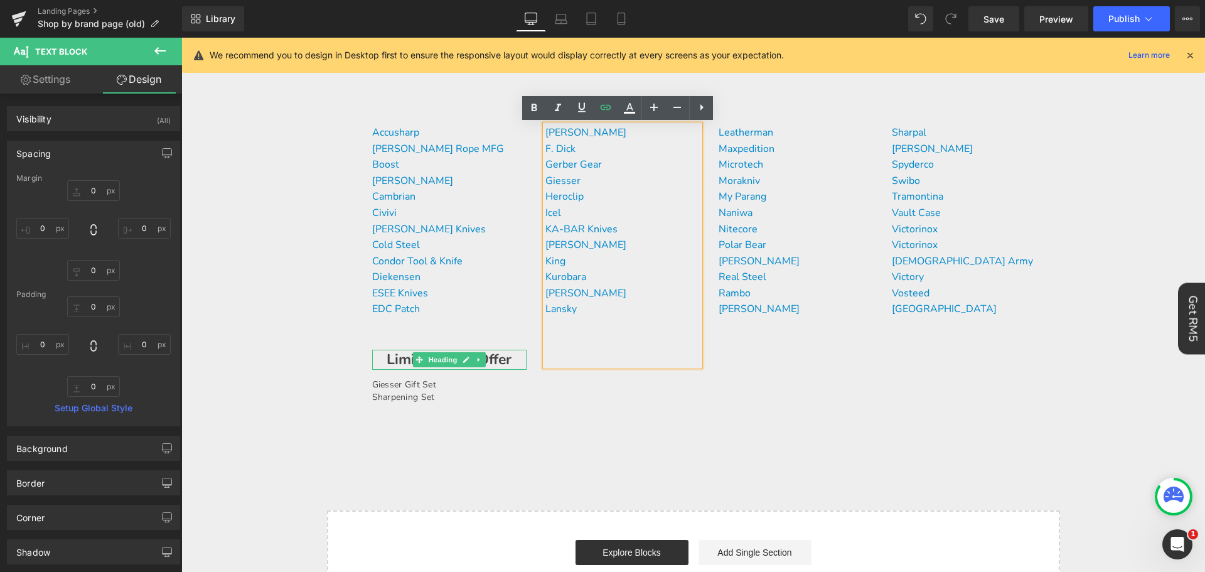
click at [510, 358] on h1 "Limited Time Offer" at bounding box center [449, 360] width 154 height 20
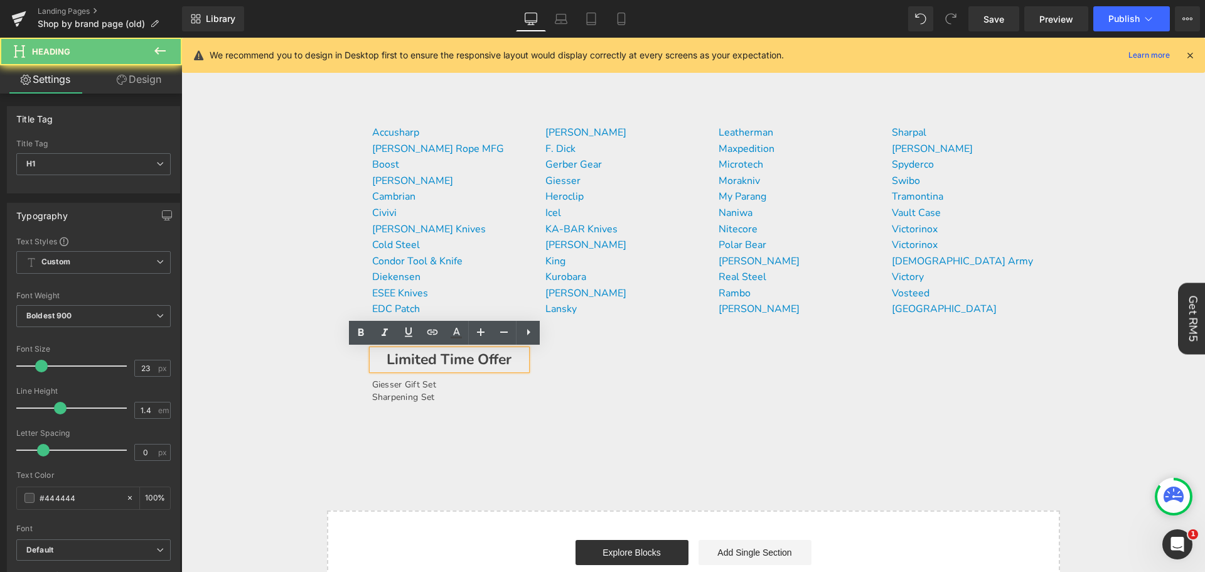
click at [522, 360] on div "Limited Time Offer" at bounding box center [449, 360] width 154 height 20
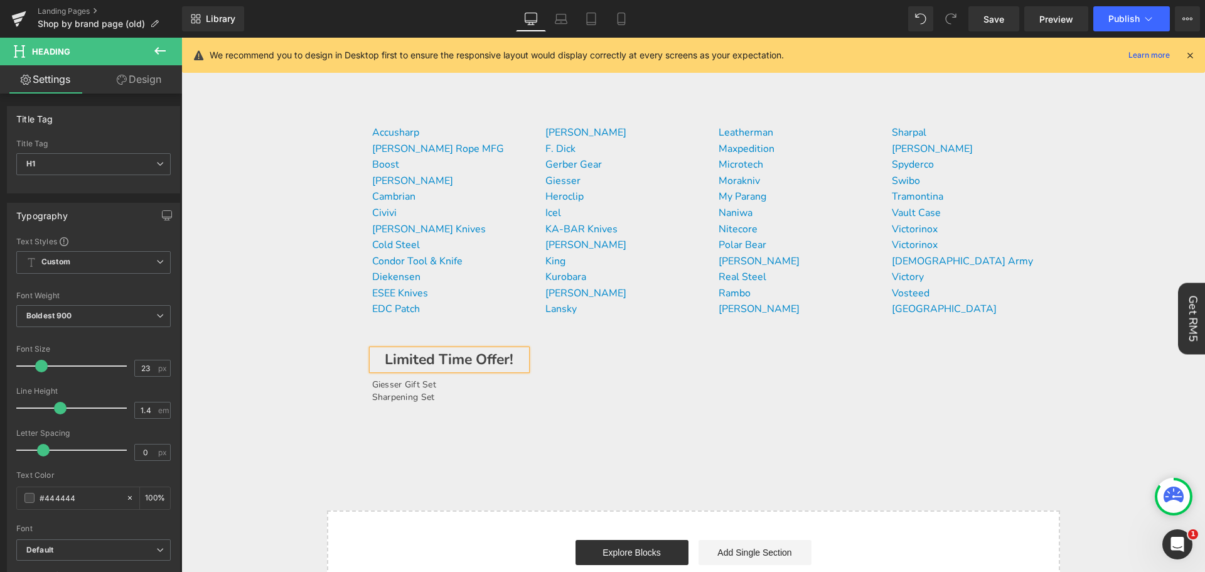
click at [583, 401] on div "Accusharp [PERSON_NAME] Rope MFG Boost Buck Knives Cambrian Civivi [PERSON_NAME…" at bounding box center [693, 279] width 753 height 338
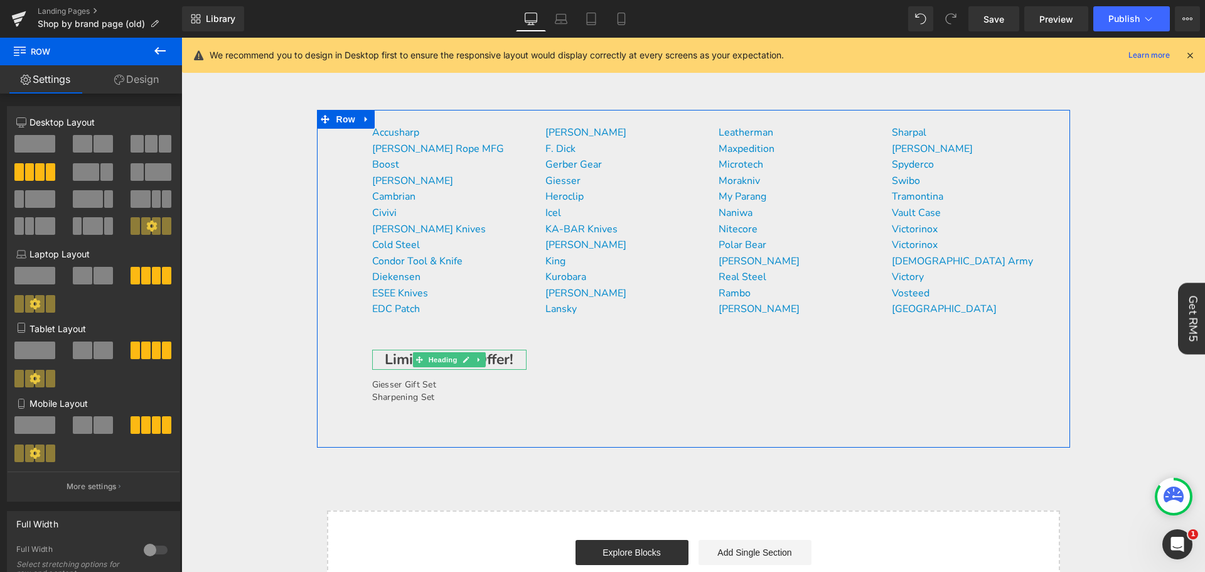
click at [491, 356] on h1 "Limited Time Offer!" at bounding box center [449, 360] width 154 height 20
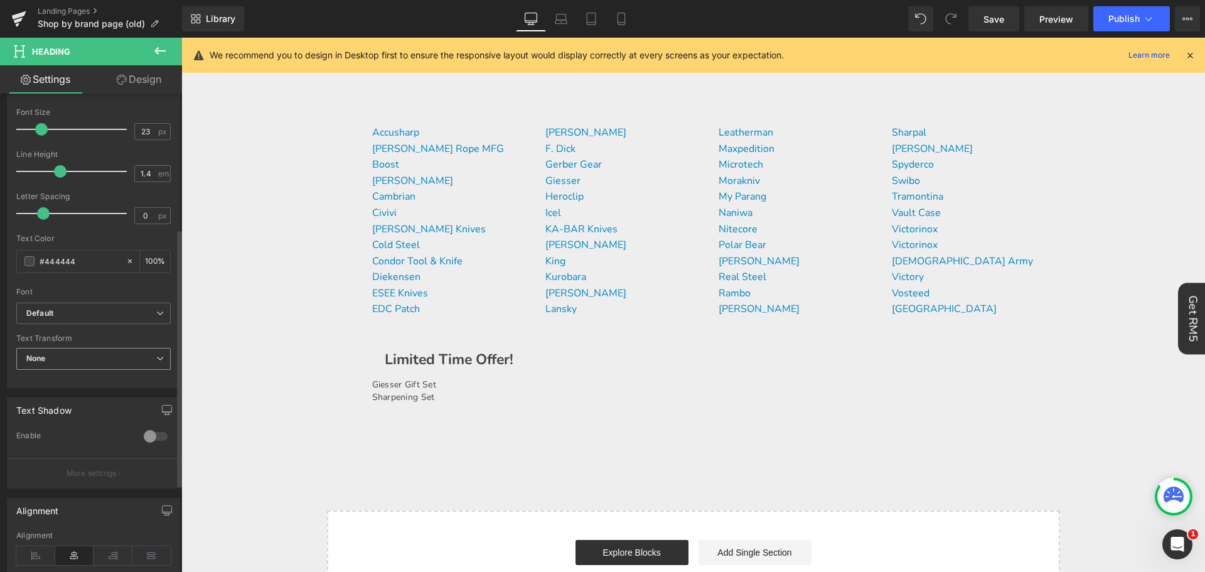
scroll to position [251, 0]
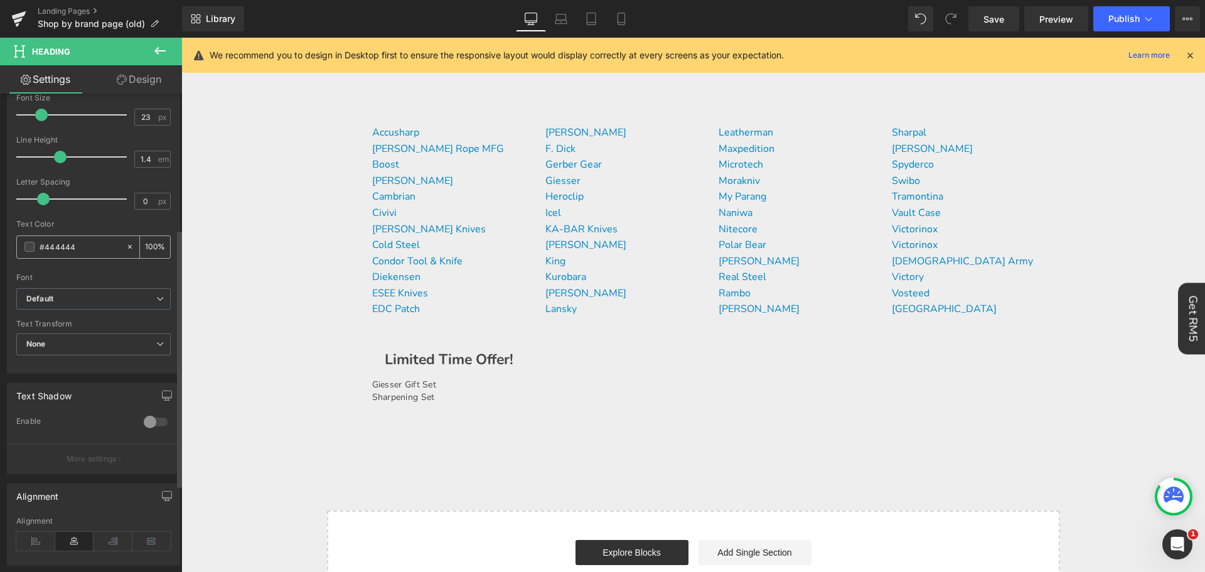
click at [63, 251] on input "#444444" at bounding box center [80, 247] width 80 height 14
click at [31, 248] on span at bounding box center [29, 247] width 10 height 10
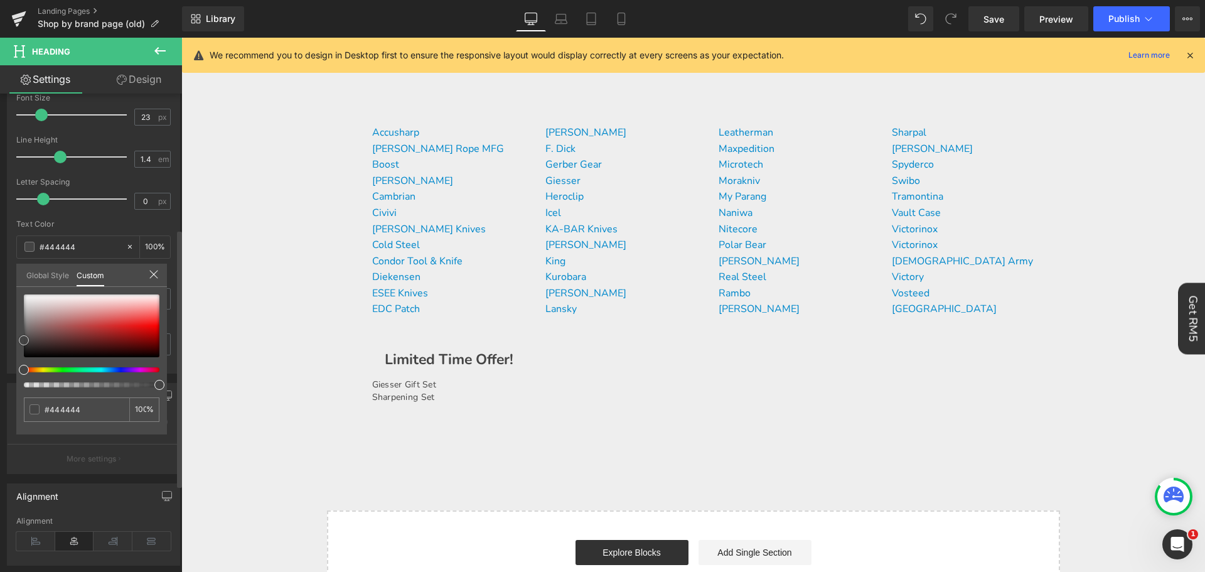
type input "#fb0d0d"
click at [154, 324] on div at bounding box center [92, 325] width 136 height 63
click at [693, 458] on body "Time to own it Why wait? Shop [DATE], 0% interest over 3 payments. 0% interest …" at bounding box center [693, 489] width 1024 height 1155
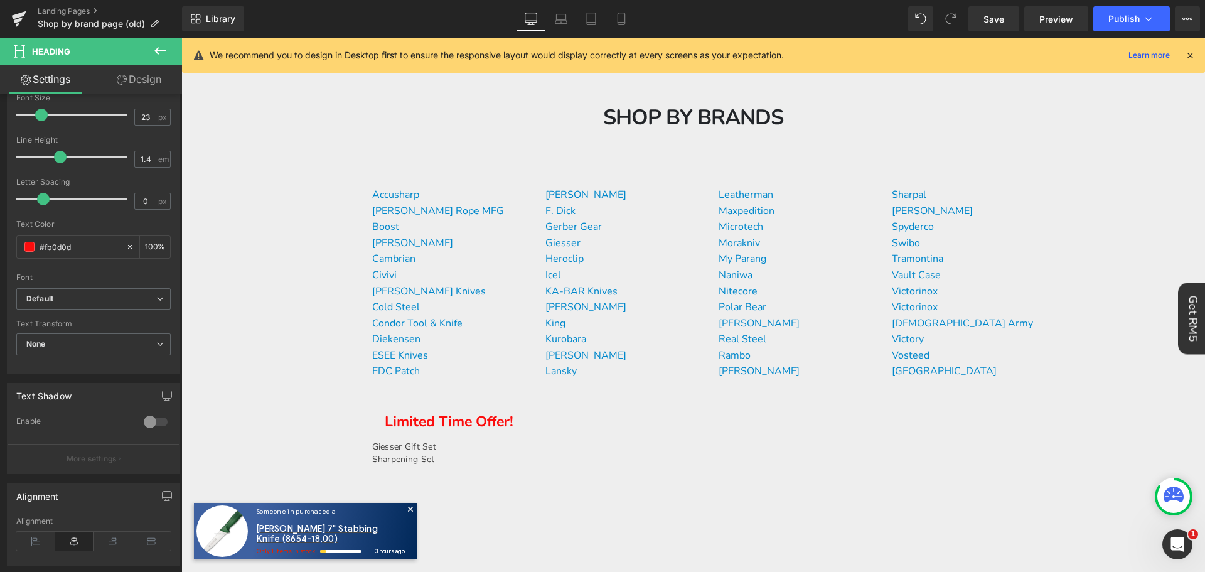
scroll to position [63, 0]
click at [442, 448] on div "Giesser Gift Set Sharpening Set Text Block" at bounding box center [449, 448] width 154 height 33
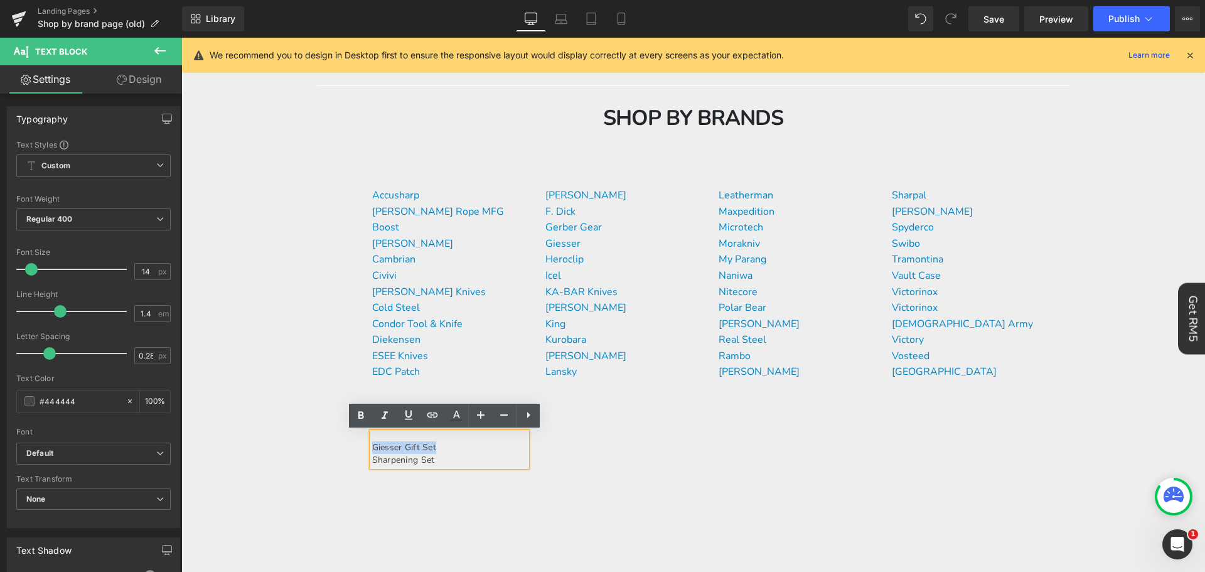
drag, startPoint x: 449, startPoint y: 446, endPoint x: 369, endPoint y: 449, distance: 80.4
click at [372, 449] on p "Giesser Gift Set" at bounding box center [449, 447] width 154 height 13
click at [429, 417] on icon at bounding box center [432, 414] width 11 height 5
click at [461, 470] on input "text" at bounding box center [458, 472] width 193 height 31
paste input "[URL][DOMAIN_NAME]"
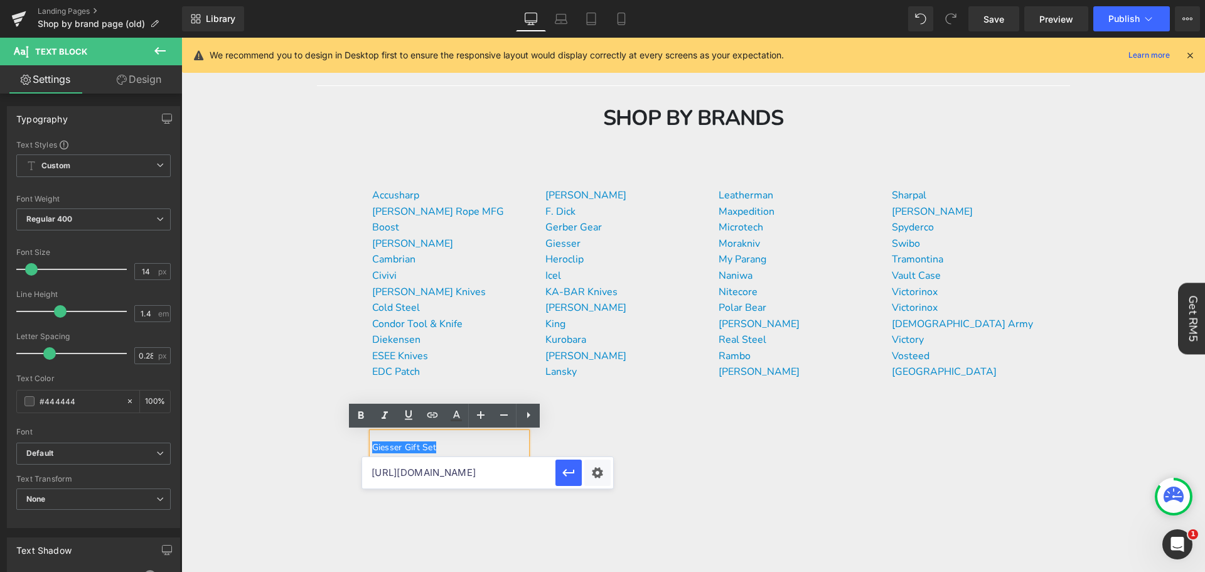
scroll to position [0, 48]
click at [566, 479] on icon "button" at bounding box center [568, 472] width 15 height 15
click at [465, 477] on div "Accusharp [PERSON_NAME] Rope MFG Boost Buck Knives Cambrian Civivi [PERSON_NAME…" at bounding box center [693, 342] width 753 height 338
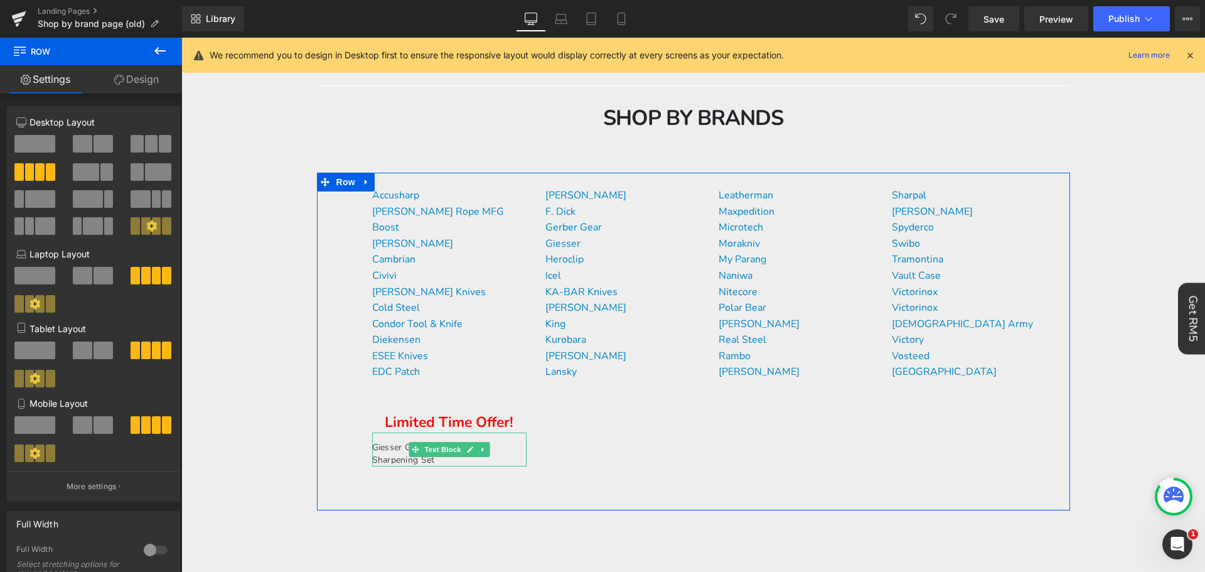
click at [441, 462] on p "Sharpening Set" at bounding box center [449, 460] width 154 height 13
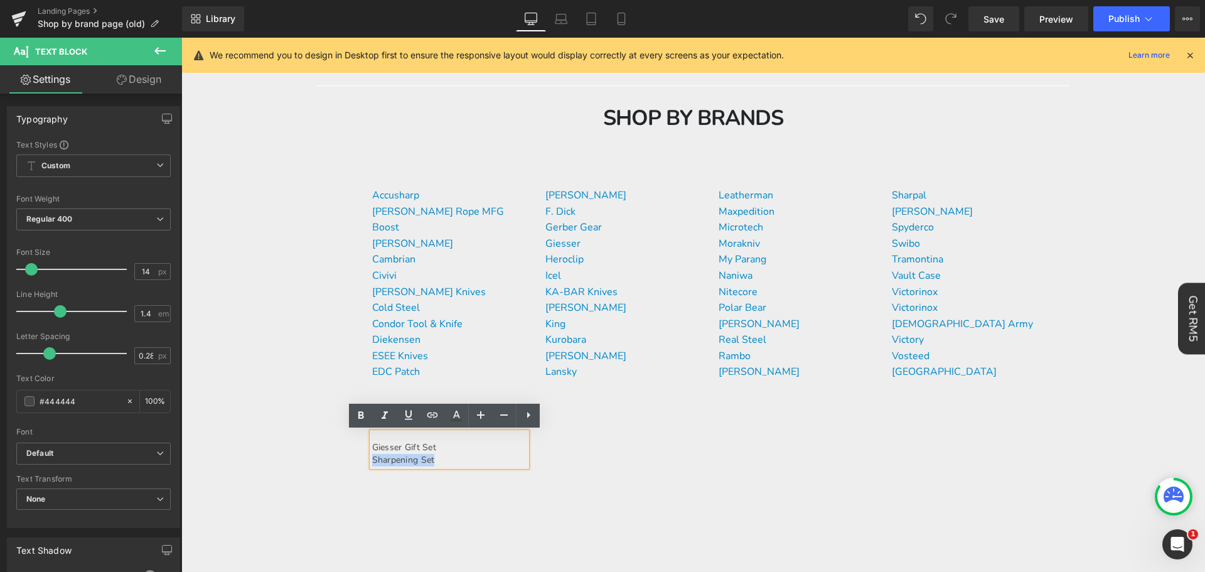
drag, startPoint x: 441, startPoint y: 461, endPoint x: 370, endPoint y: 459, distance: 71.6
click at [372, 459] on p "Sharpening Set" at bounding box center [449, 460] width 154 height 13
click at [423, 420] on link at bounding box center [432, 416] width 24 height 24
click at [421, 485] on input "text" at bounding box center [458, 484] width 193 height 31
paste input "[URL][DOMAIN_NAME]"
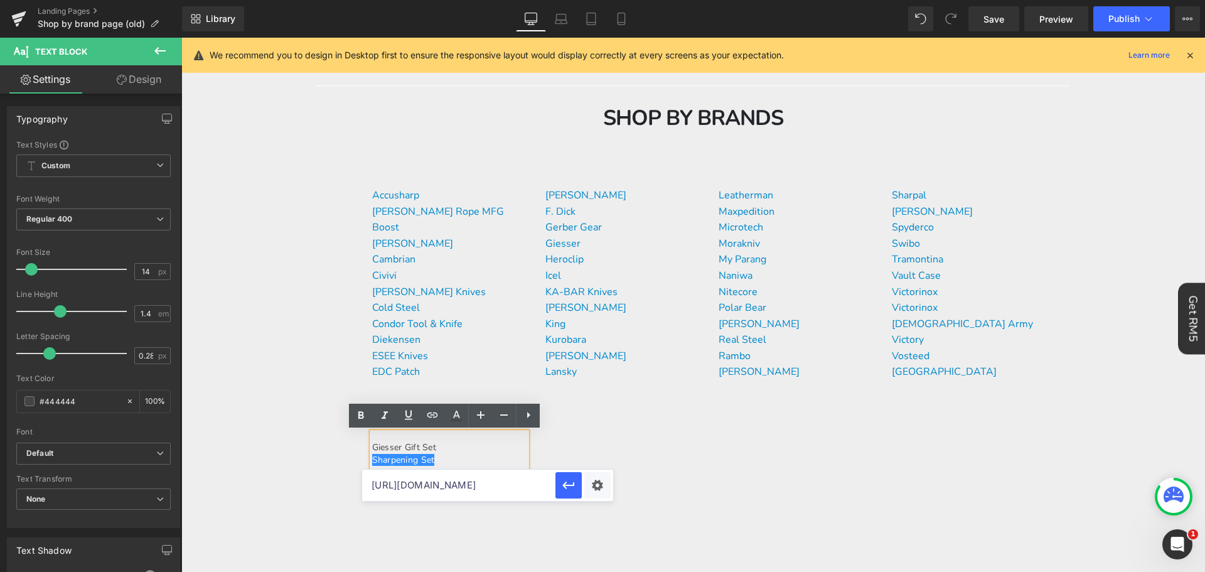
scroll to position [0, 46]
type input "[URL][DOMAIN_NAME]"
click at [562, 485] on icon "button" at bounding box center [568, 485] width 15 height 15
click at [500, 456] on p "Sharpening Set" at bounding box center [449, 460] width 154 height 13
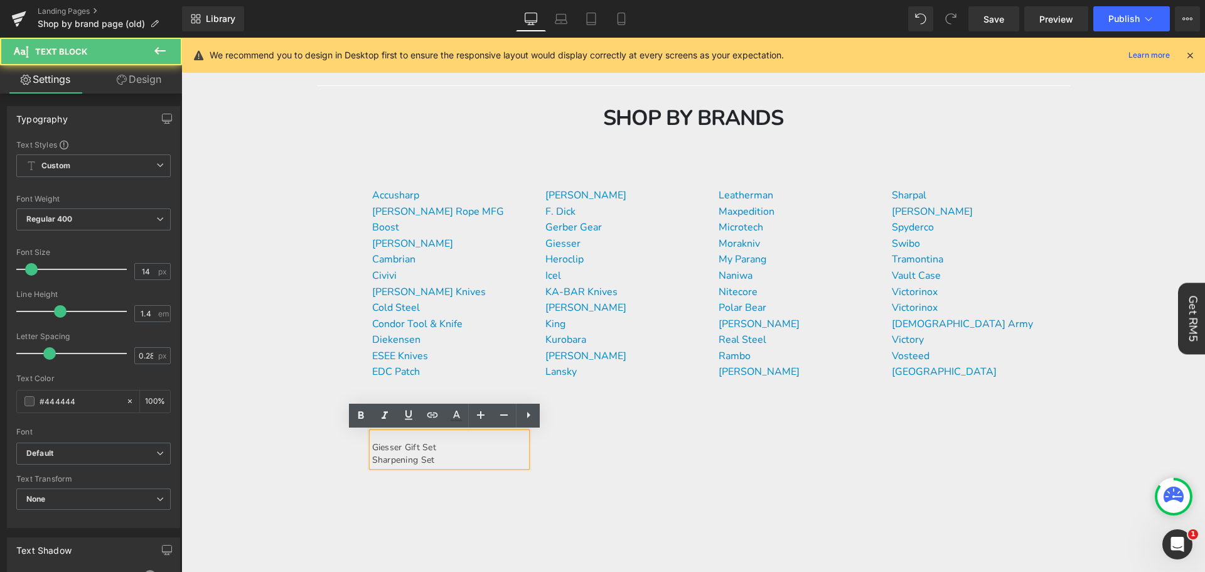
click at [459, 336] on p "Diekensen" at bounding box center [449, 340] width 154 height 16
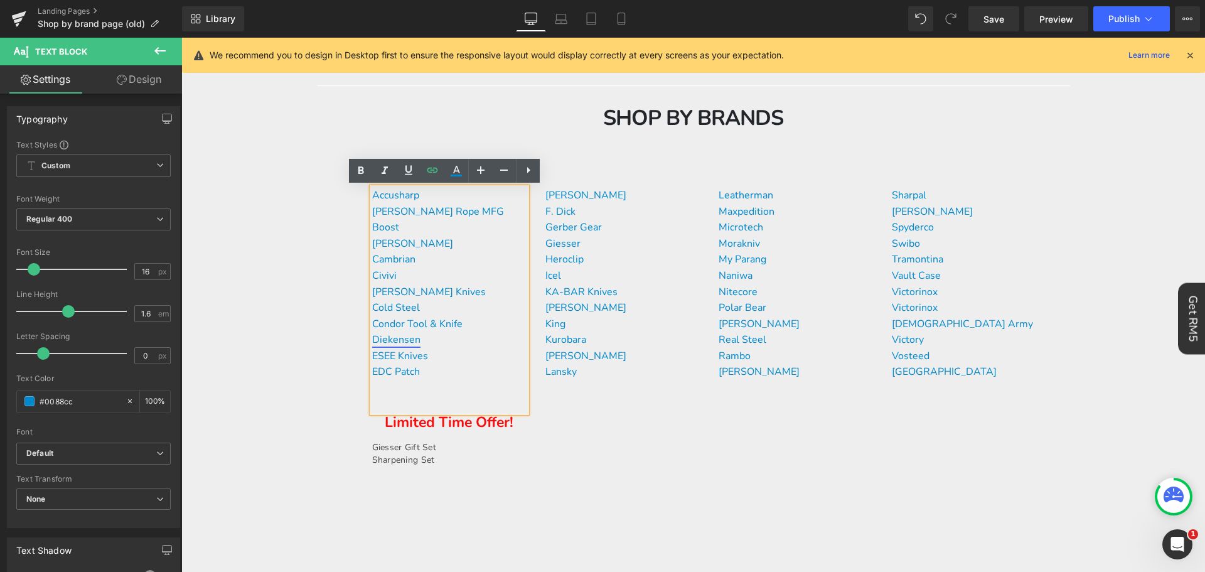
click at [402, 335] on link "Diekensen" at bounding box center [396, 340] width 48 height 14
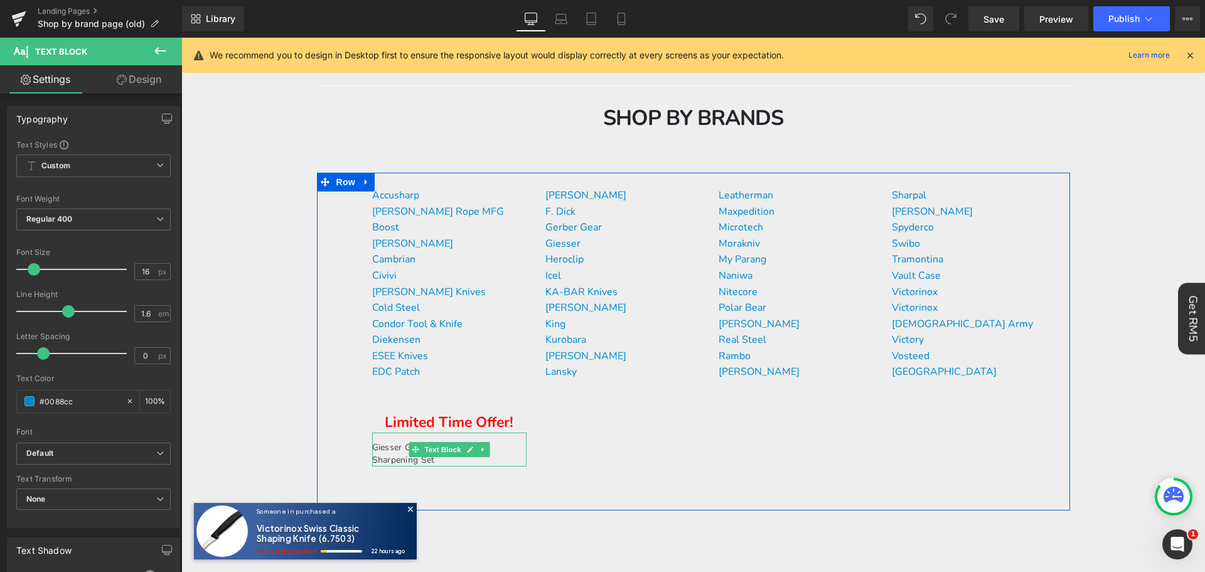
click at [434, 457] on p "Sharpening Set" at bounding box center [449, 460] width 154 height 13
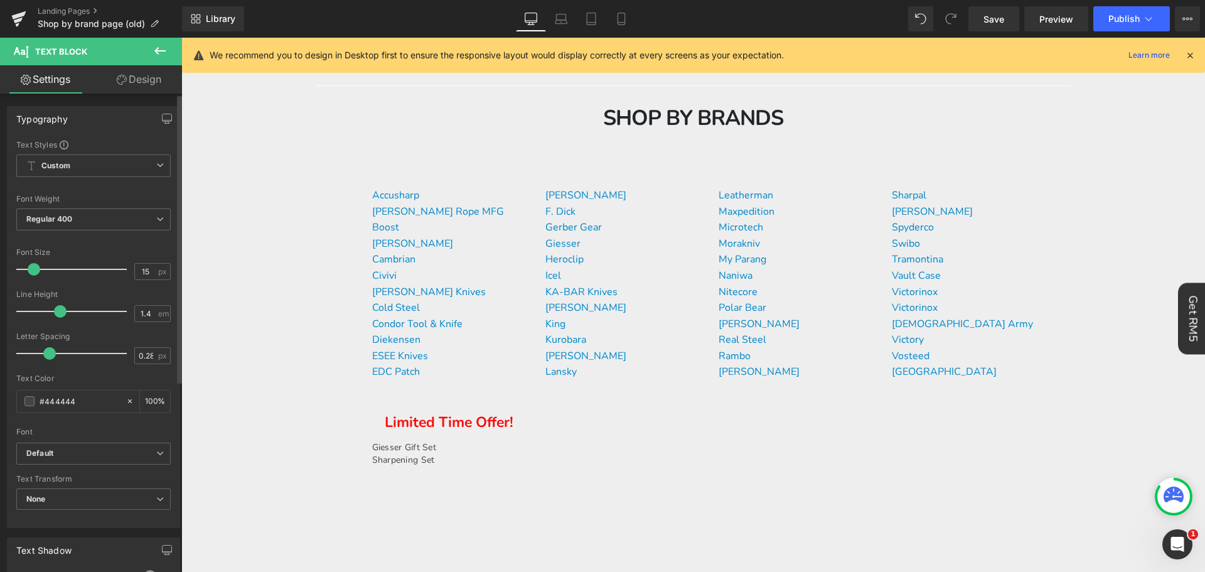
type input "16"
click at [31, 276] on div at bounding box center [75, 269] width 104 height 25
type input "1.6"
drag, startPoint x: 58, startPoint y: 313, endPoint x: 67, endPoint y: 313, distance: 8.2
click at [67, 313] on span at bounding box center [68, 311] width 13 height 13
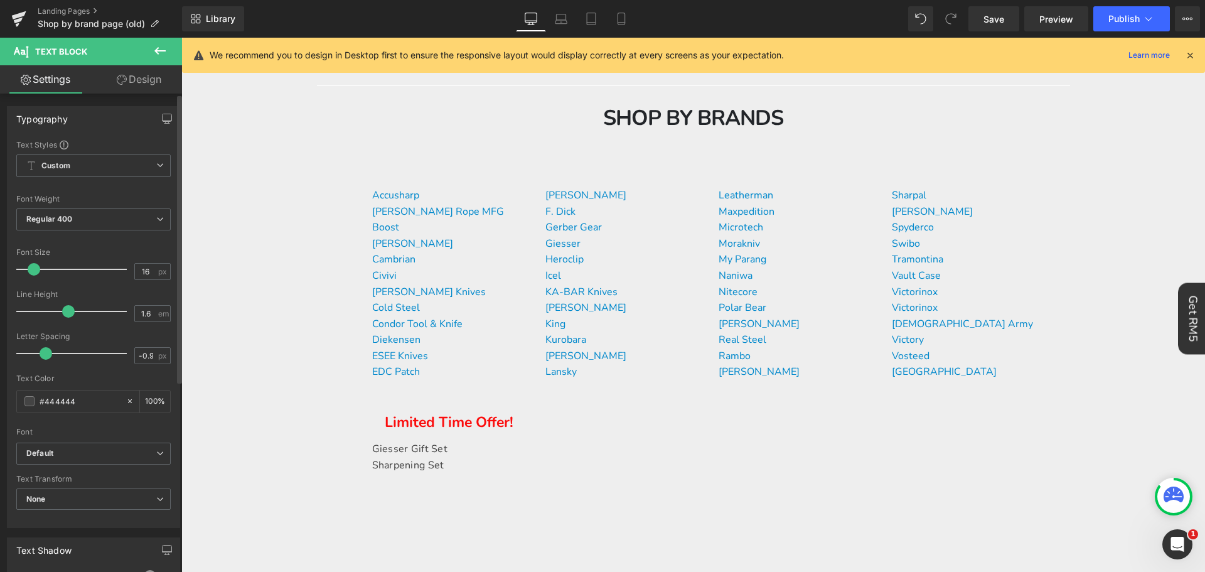
type input "-1"
drag, startPoint x: 52, startPoint y: 352, endPoint x: 26, endPoint y: 225, distance: 130.1
click at [26, 218] on div "Text Styles Custom Custom Setup Global Style Custom Setup Global Style Thin 100…" at bounding box center [94, 333] width 172 height 388
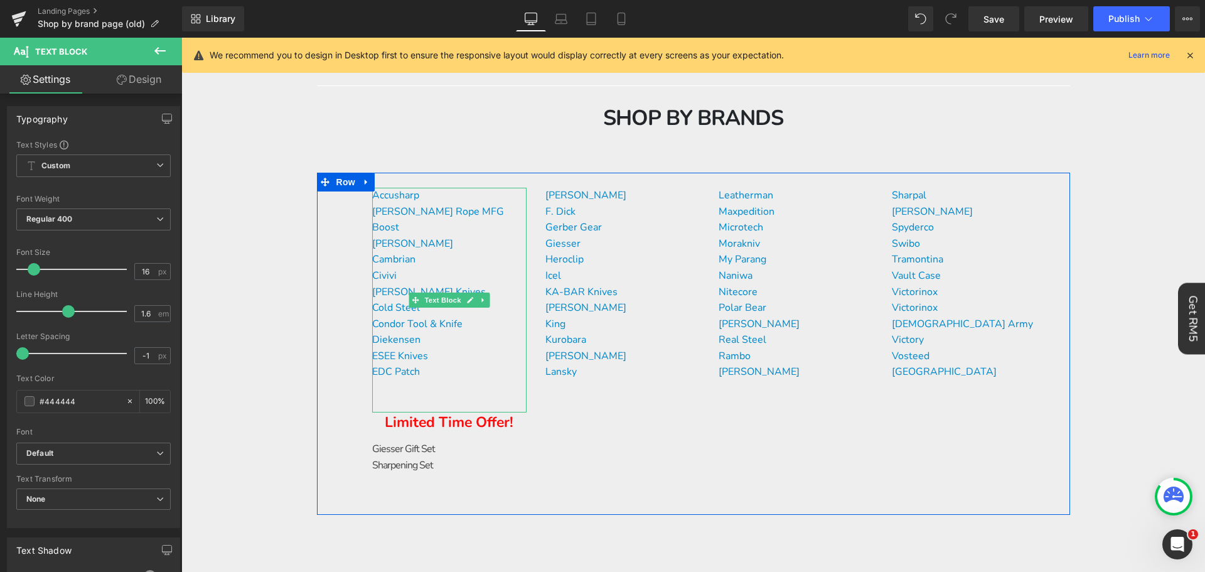
click at [442, 344] on p "Diekensen" at bounding box center [449, 340] width 154 height 16
click at [436, 469] on p "Sharpening Set" at bounding box center [449, 466] width 154 height 16
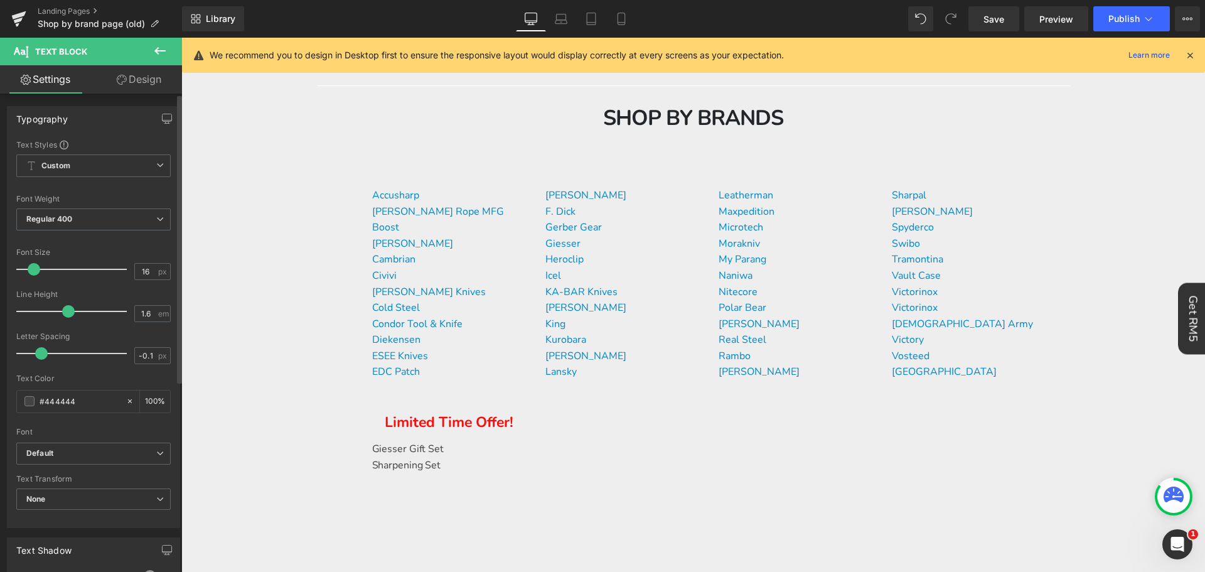
type input "0"
drag, startPoint x: 21, startPoint y: 357, endPoint x: 41, endPoint y: 363, distance: 21.0
click at [41, 363] on div at bounding box center [75, 353] width 104 height 25
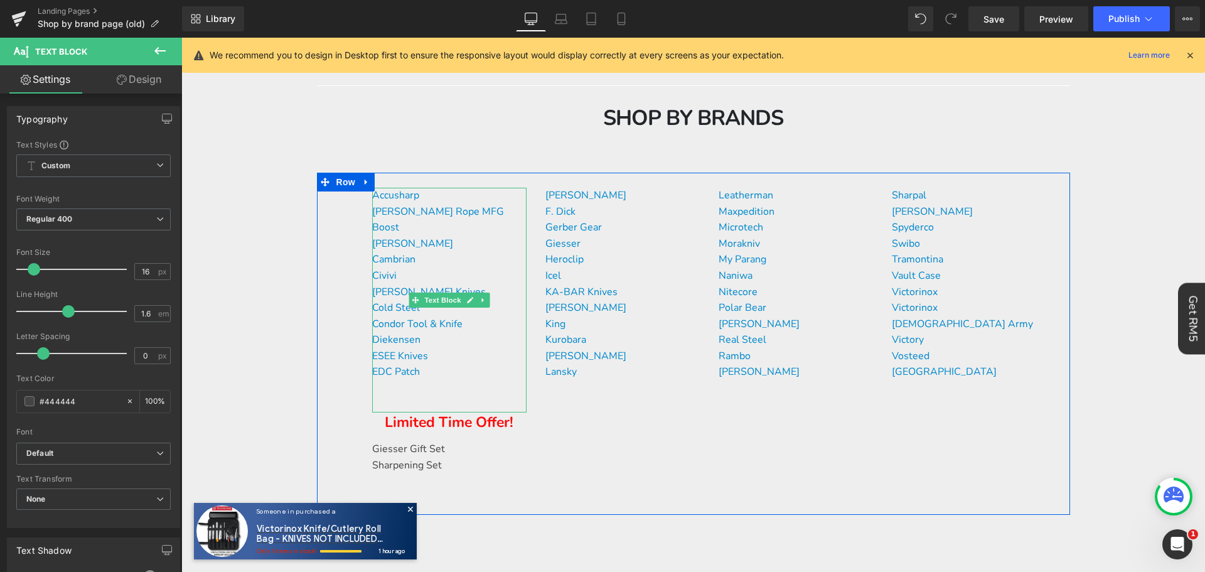
click at [447, 356] on p "ESEE Knives" at bounding box center [449, 356] width 154 height 16
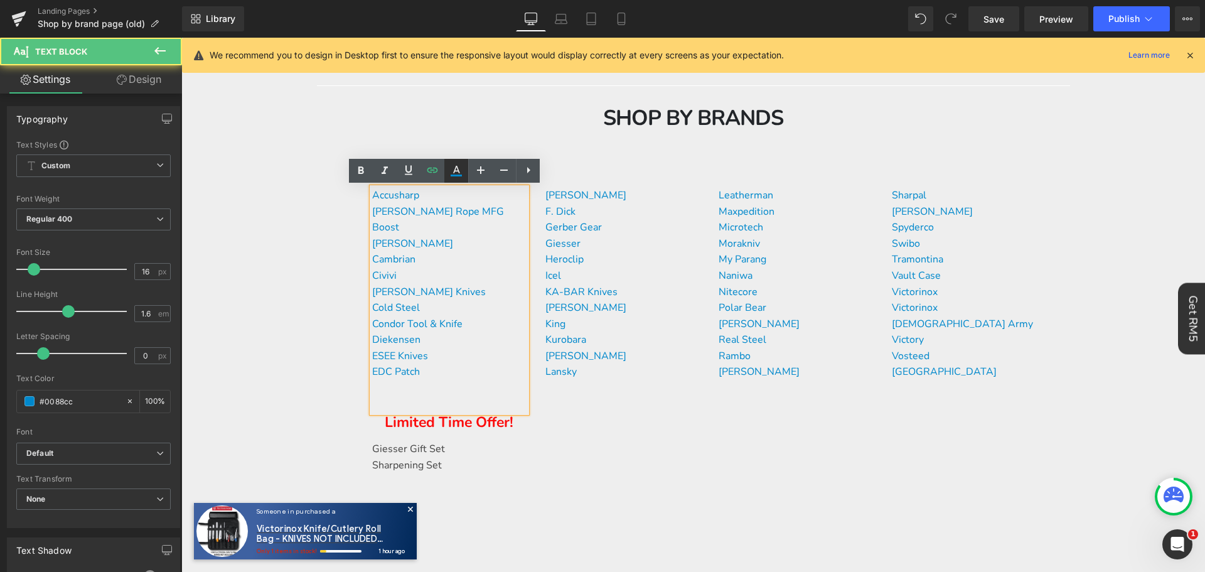
drag, startPoint x: 455, startPoint y: 170, endPoint x: 454, endPoint y: 181, distance: 11.3
click at [455, 170] on icon at bounding box center [456, 170] width 7 height 8
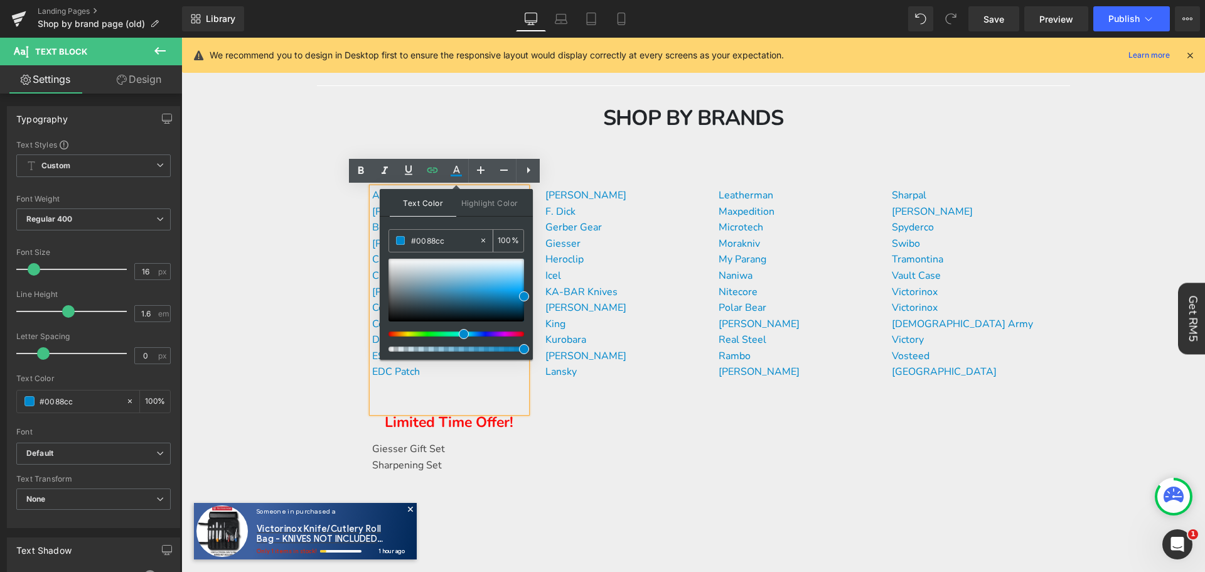
click at [458, 235] on input "#0088cc" at bounding box center [445, 240] width 68 height 14
click at [588, 474] on div "Accusharp [PERSON_NAME] Rope MFG Boost Buck Knives Cambrian Civivi [PERSON_NAME…" at bounding box center [693, 344] width 753 height 342
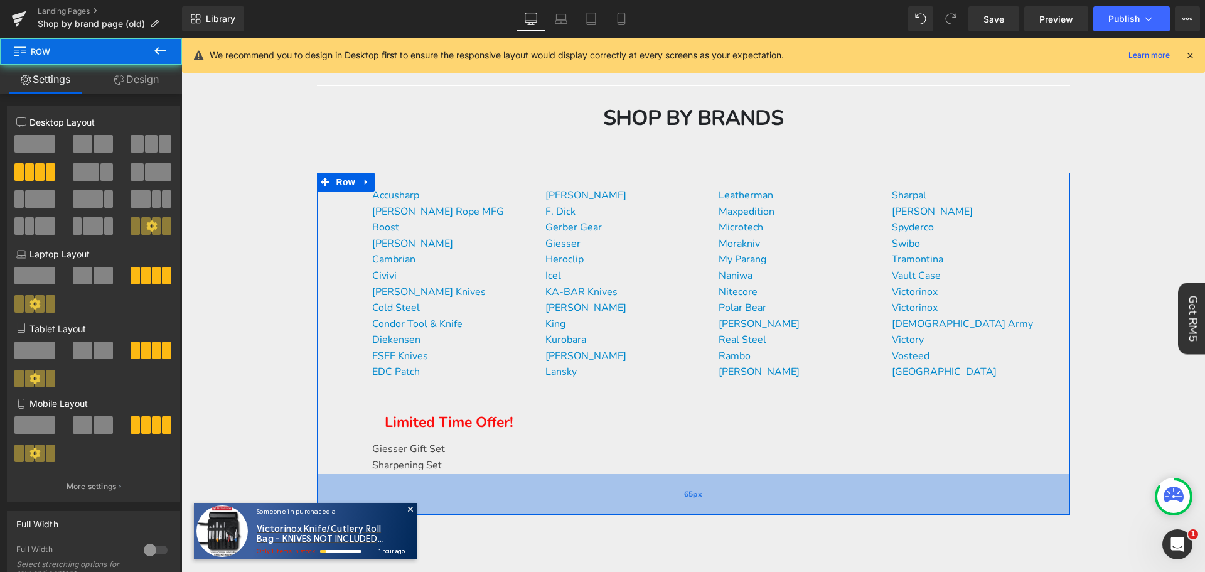
click at [487, 474] on div "65px" at bounding box center [693, 494] width 753 height 41
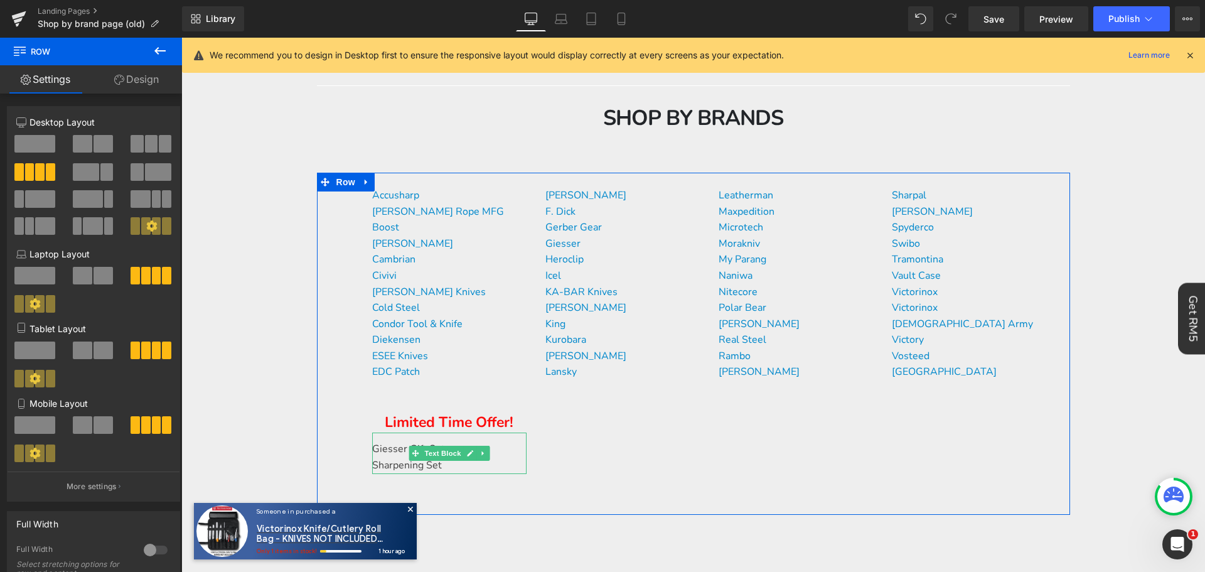
click at [481, 464] on p "Sharpening Set" at bounding box center [449, 466] width 154 height 16
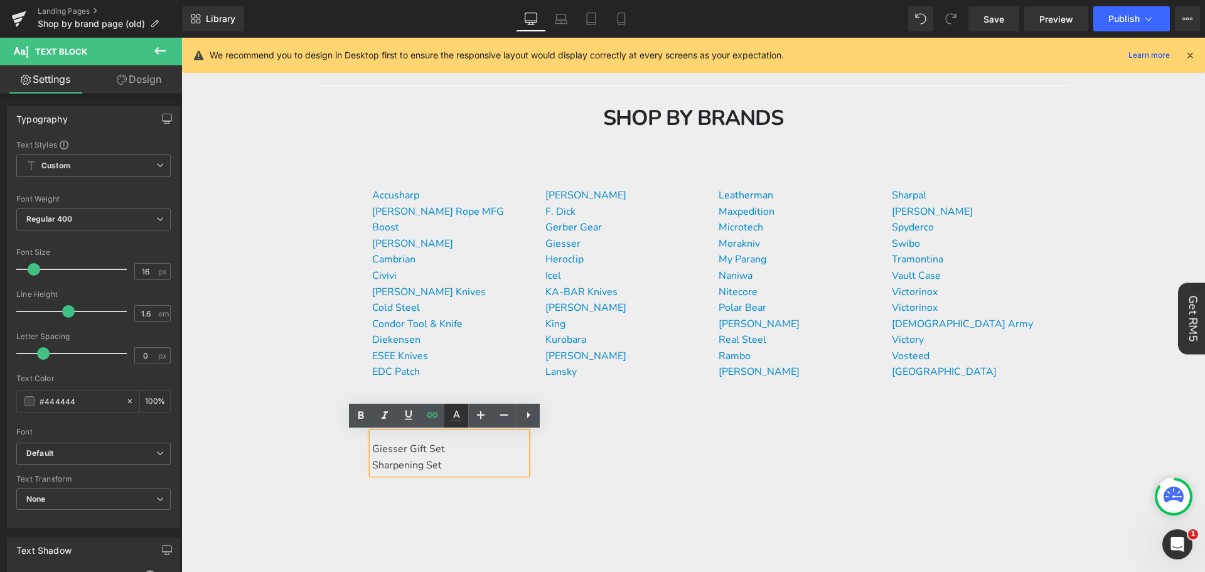
click at [455, 417] on icon at bounding box center [456, 415] width 15 height 15
type input "#444444"
type input "100"
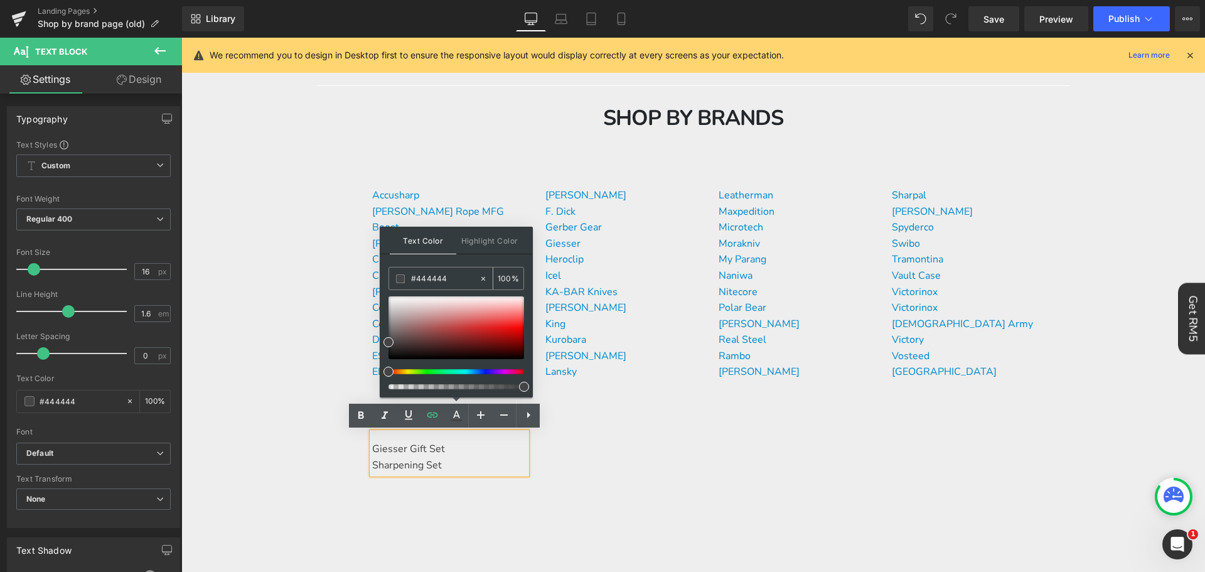
drag, startPoint x: 449, startPoint y: 284, endPoint x: 502, endPoint y: 314, distance: 60.7
click at [449, 284] on input "#444444" at bounding box center [445, 279] width 68 height 14
paste input "0088cc"
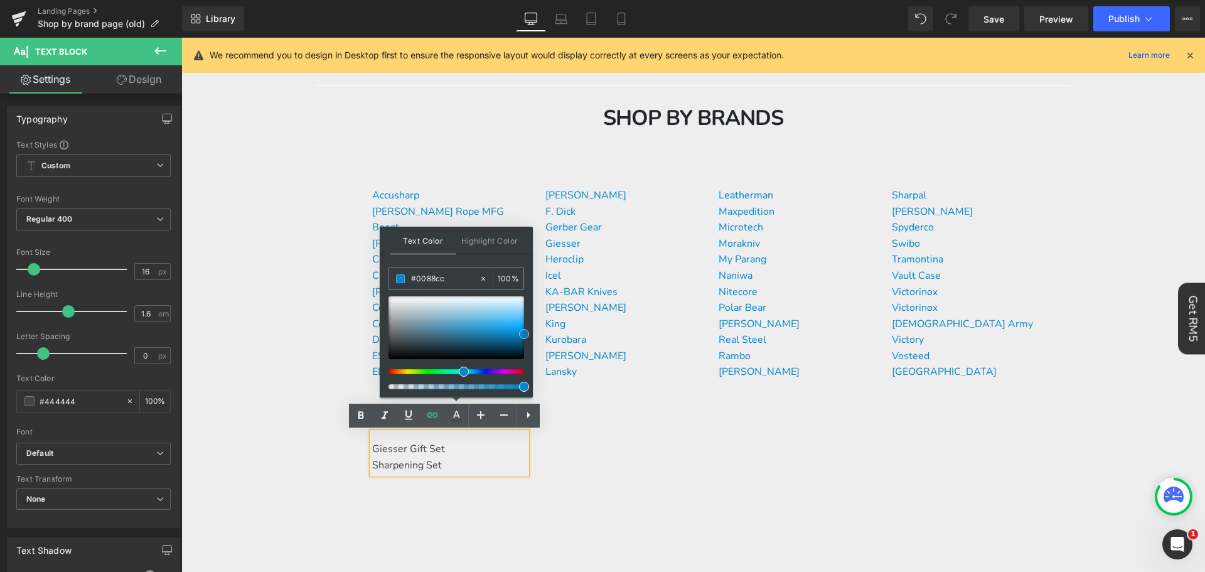
click at [524, 335] on span at bounding box center [524, 334] width 10 height 10
click at [474, 458] on p "Sharpening Set" at bounding box center [449, 466] width 154 height 16
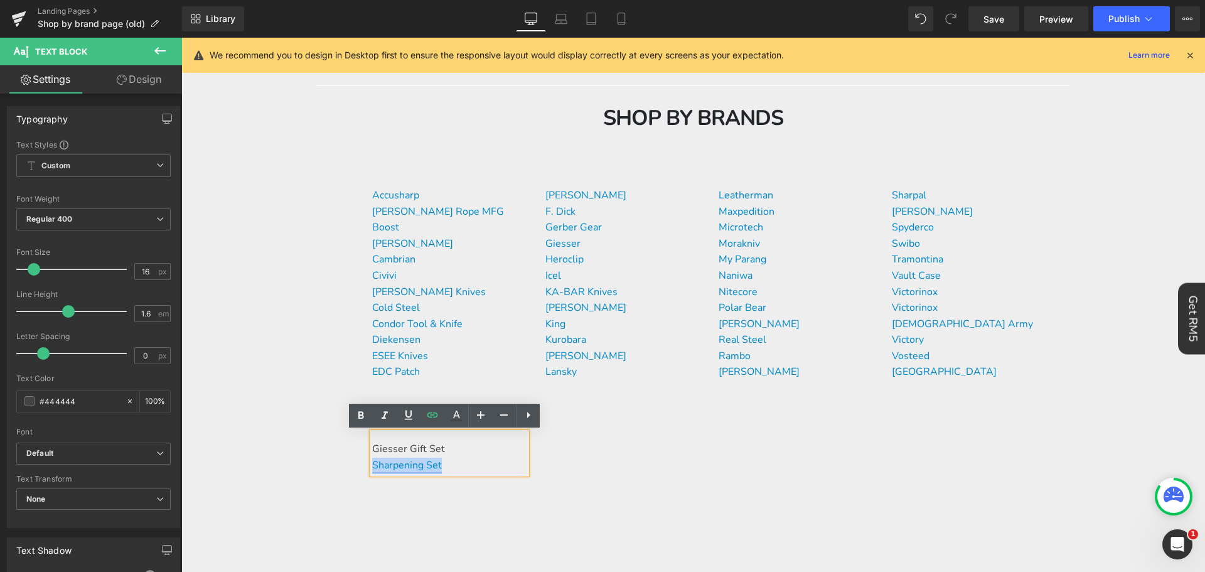
drag, startPoint x: 454, startPoint y: 468, endPoint x: 368, endPoint y: 462, distance: 86.8
click at [372, 462] on p "Sharpening Set" at bounding box center [449, 466] width 154 height 16
click at [455, 418] on icon at bounding box center [456, 415] width 15 height 15
type input "#444444"
type input "100"
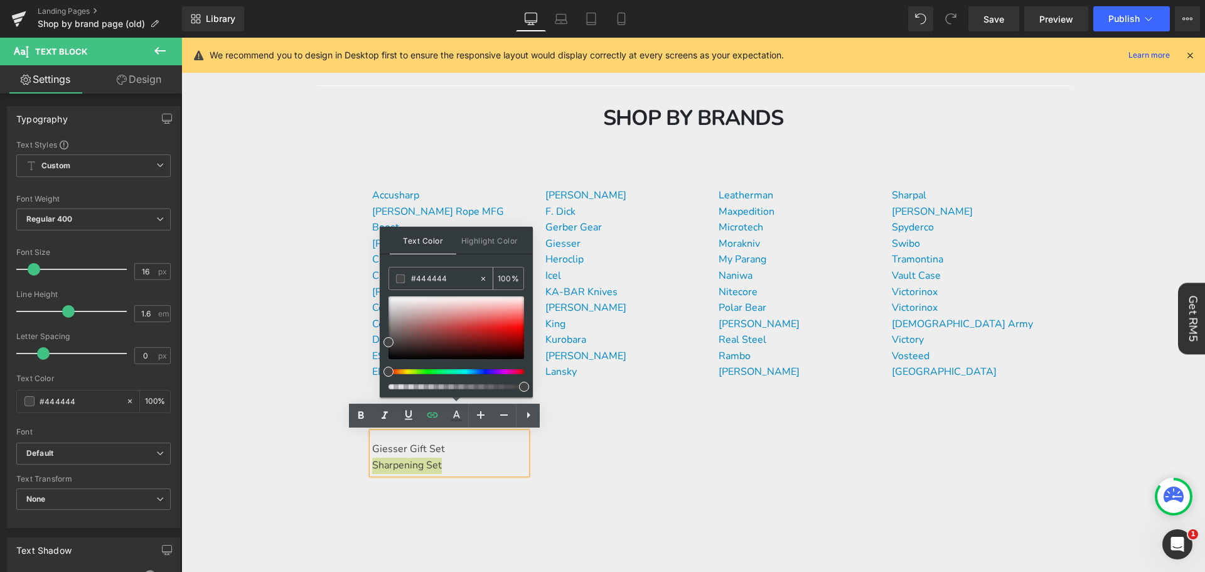
click at [447, 273] on input "#444444" at bounding box center [445, 279] width 68 height 14
paste input "0088cc"
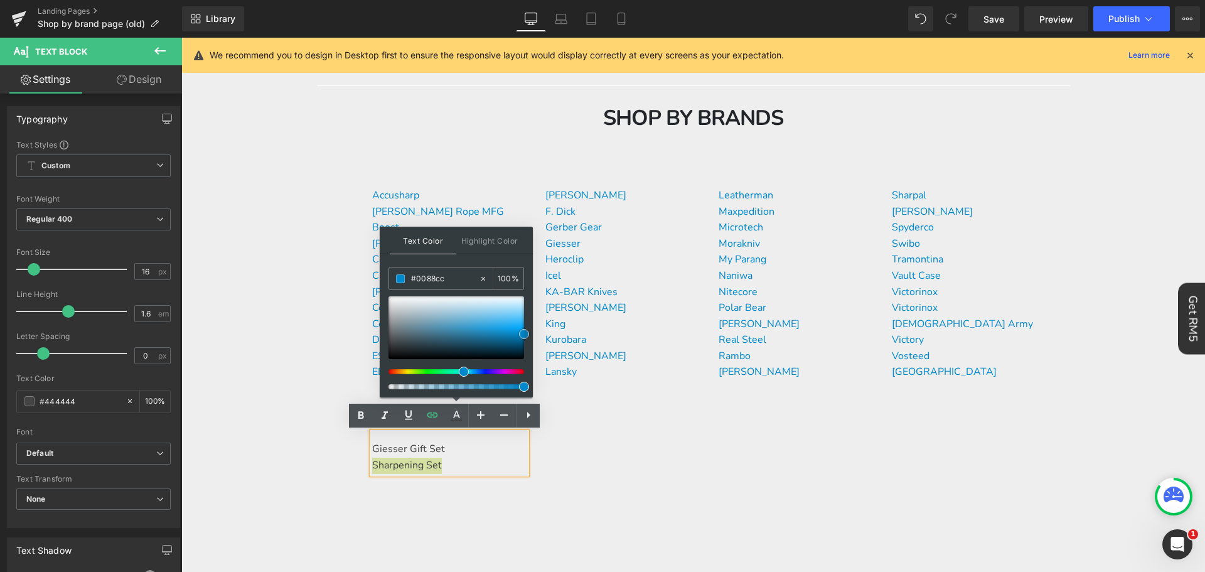
click at [526, 332] on span at bounding box center [524, 334] width 10 height 10
click at [490, 460] on p "Sharpening Set" at bounding box center [449, 466] width 154 height 16
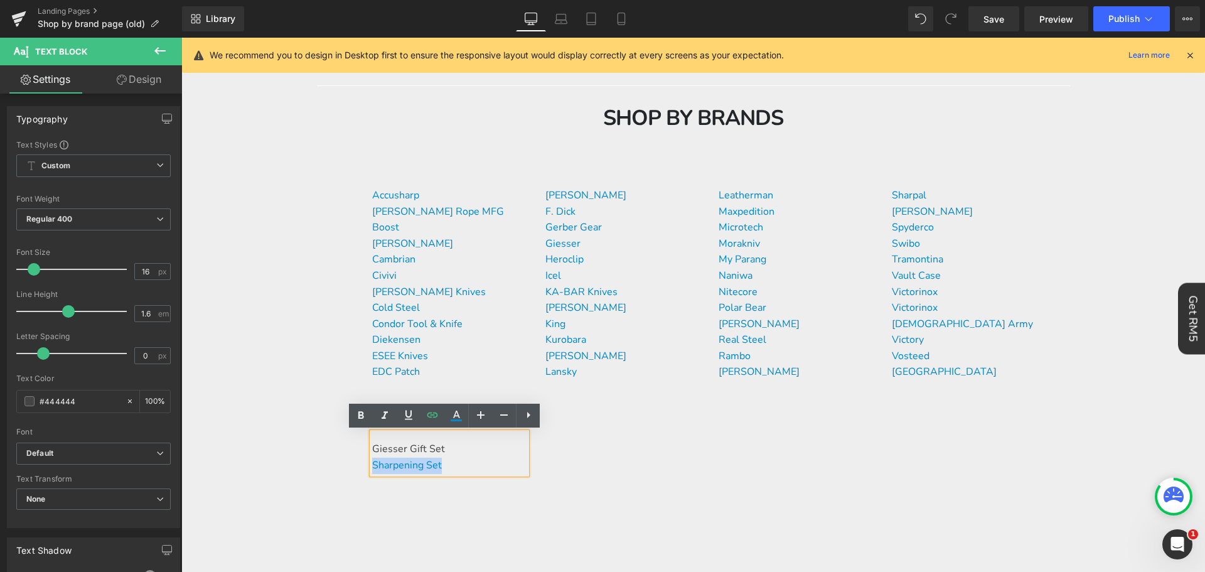
drag, startPoint x: 452, startPoint y: 451, endPoint x: 367, endPoint y: 440, distance: 86.6
click at [372, 440] on div "Giesser Gift Set Sharpening Set" at bounding box center [449, 452] width 154 height 41
click at [450, 447] on p "Giesser Gift Set" at bounding box center [449, 449] width 154 height 16
drag, startPoint x: 450, startPoint y: 447, endPoint x: 370, endPoint y: 443, distance: 80.4
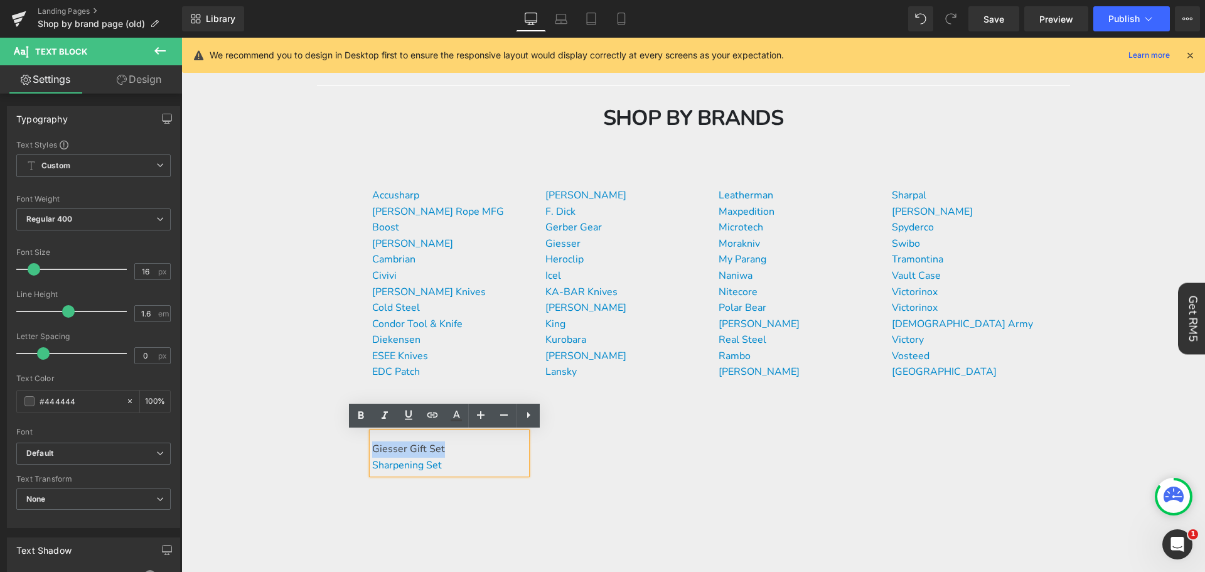
click at [372, 443] on p "Giesser Gift Set" at bounding box center [449, 449] width 154 height 16
click at [449, 418] on icon at bounding box center [456, 415] width 15 height 15
type input "#444444"
type input "100"
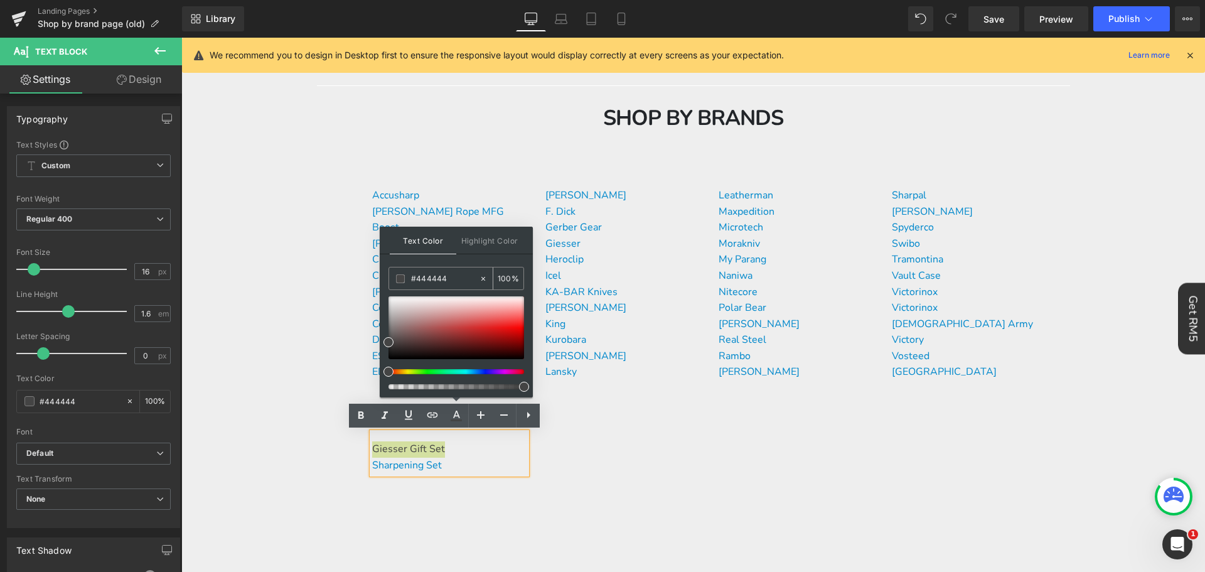
click at [439, 282] on input "#444444" at bounding box center [445, 279] width 68 height 14
paste input "0088cc"
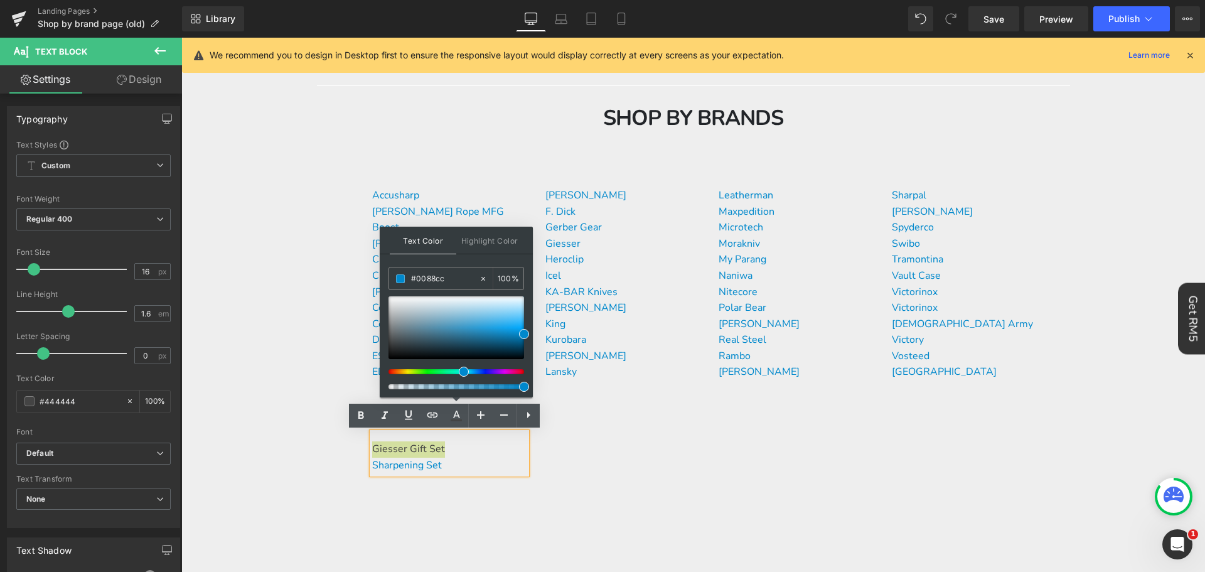
type input "#0088cc"
click at [525, 336] on span at bounding box center [524, 334] width 10 height 10
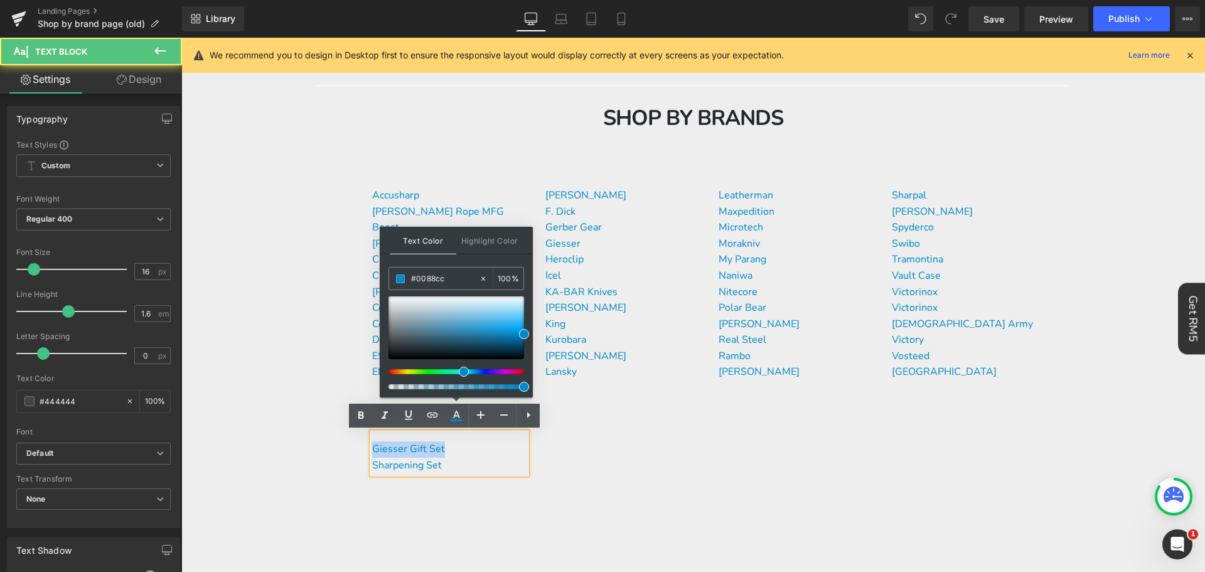
click at [503, 456] on p "Giesser Gift Set" at bounding box center [449, 449] width 154 height 16
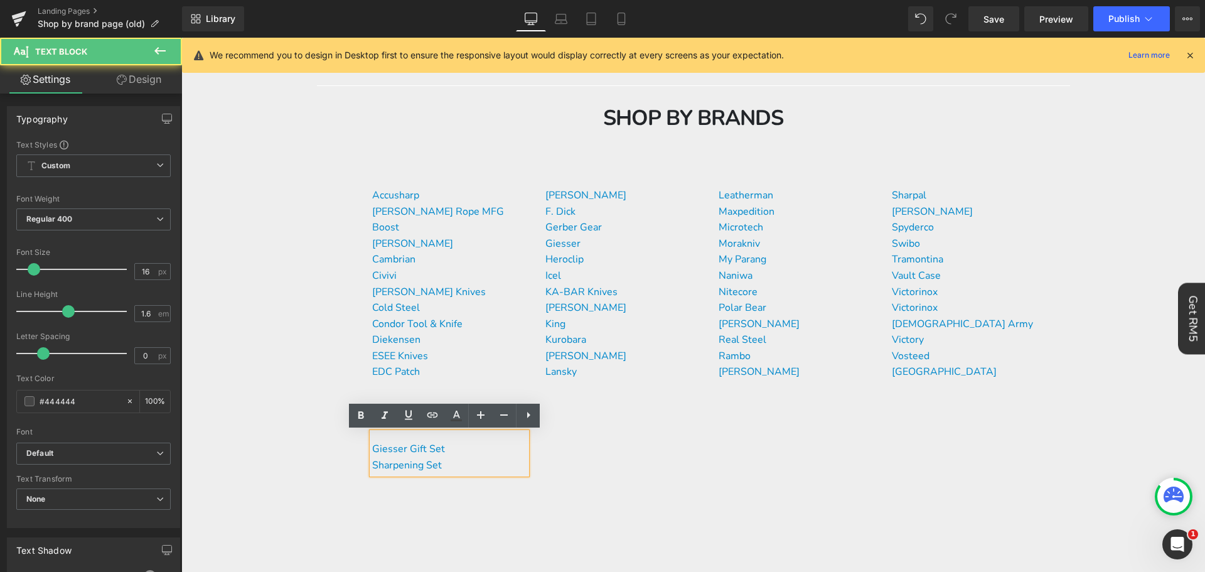
click at [572, 452] on div "Accusharp [PERSON_NAME] Rope MFG Boost Buck Knives Cambrian Civivi [PERSON_NAME…" at bounding box center [693, 344] width 753 height 342
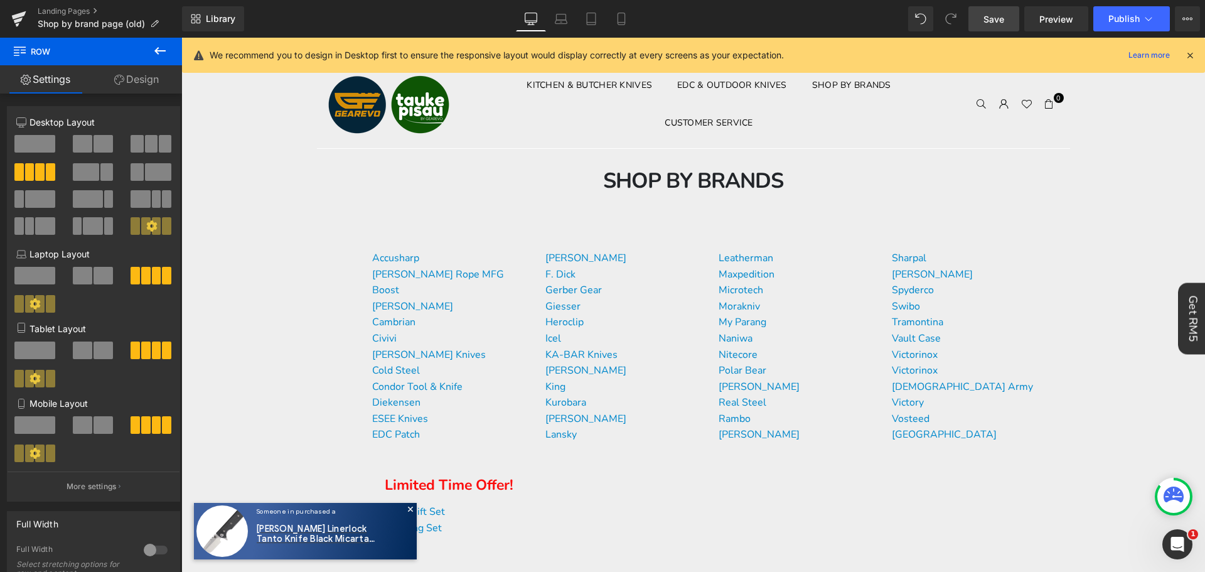
click at [992, 24] on span "Save" at bounding box center [993, 19] width 21 height 13
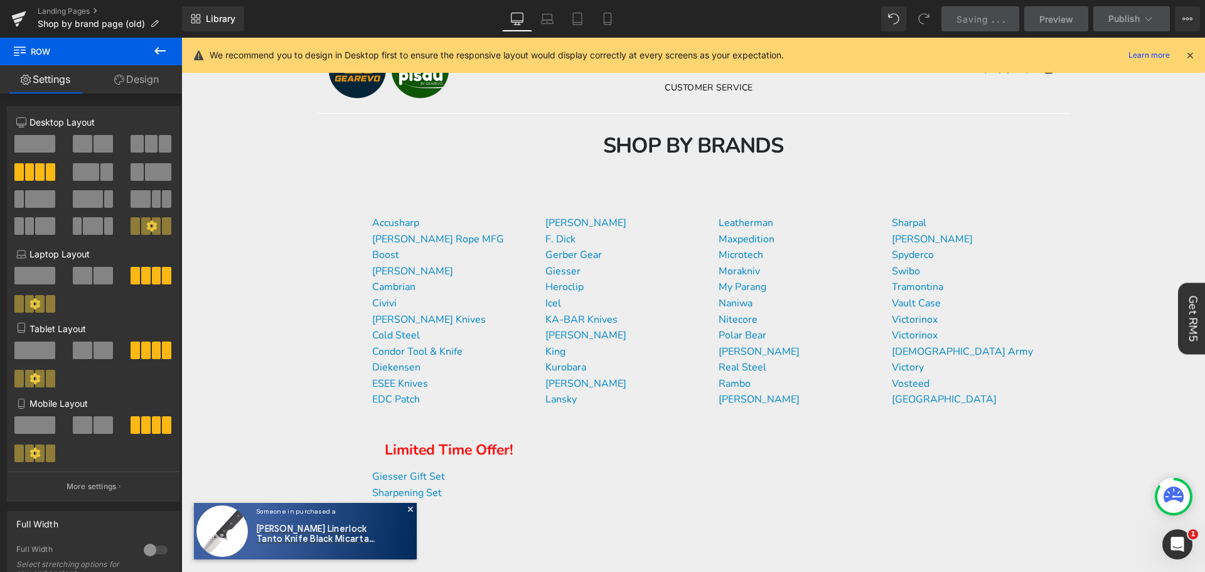
scroll to position [63, 0]
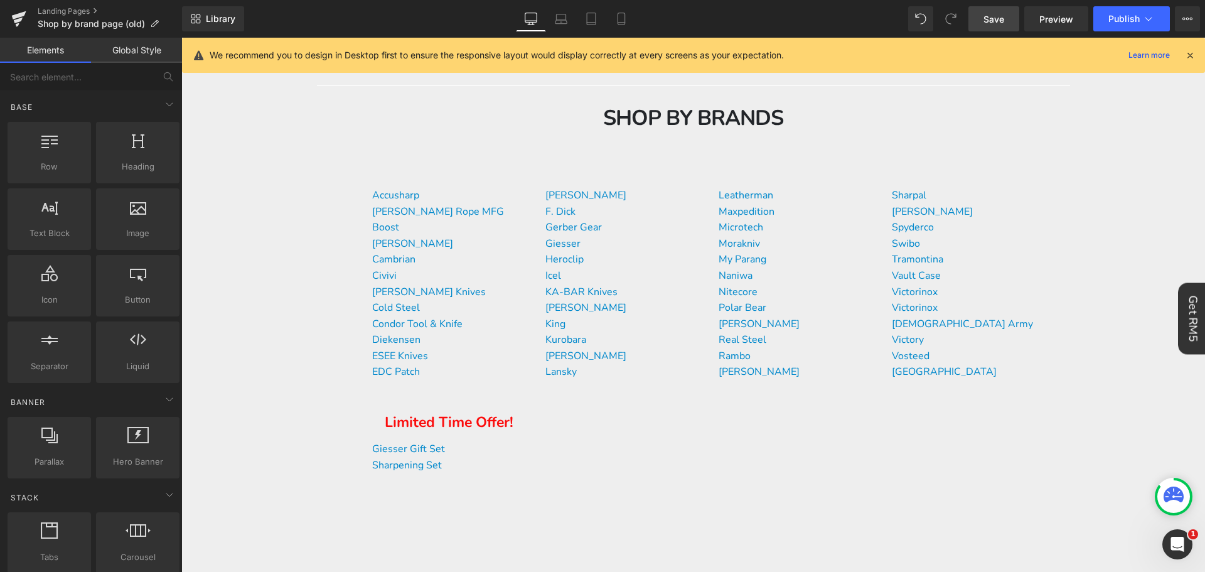
drag, startPoint x: 1197, startPoint y: 240, endPoint x: 1179, endPoint y: 129, distance: 112.6
click at [1179, 129] on body "Time to own it Why wait? Shop [DATE], 0% interest over 3 payments. 0% interest …" at bounding box center [693, 554] width 1024 height 1159
drag, startPoint x: 1013, startPoint y: 40, endPoint x: 1194, endPoint y: 71, distance: 183.5
drag, startPoint x: 1375, startPoint y: 109, endPoint x: 1194, endPoint y: 74, distance: 184.6
click at [1194, 74] on body "Time to own it Why wait? Shop [DATE], 0% interest over 3 payments. 0% interest …" at bounding box center [693, 554] width 1024 height 1159
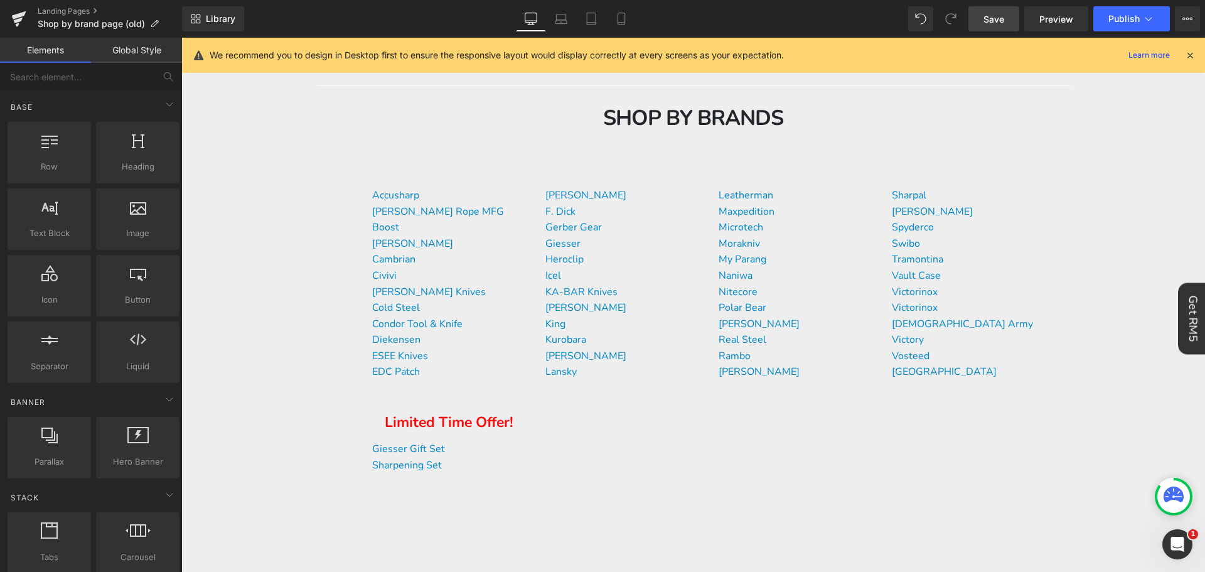
drag, startPoint x: 1194, startPoint y: 74, endPoint x: 1185, endPoint y: 77, distance: 9.1
click at [1194, 74] on body "Time to own it Why wait? Shop [DATE], 0% interest over 3 payments. 0% interest …" at bounding box center [693, 554] width 1024 height 1159
click at [1189, 53] on icon at bounding box center [1189, 55] width 11 height 11
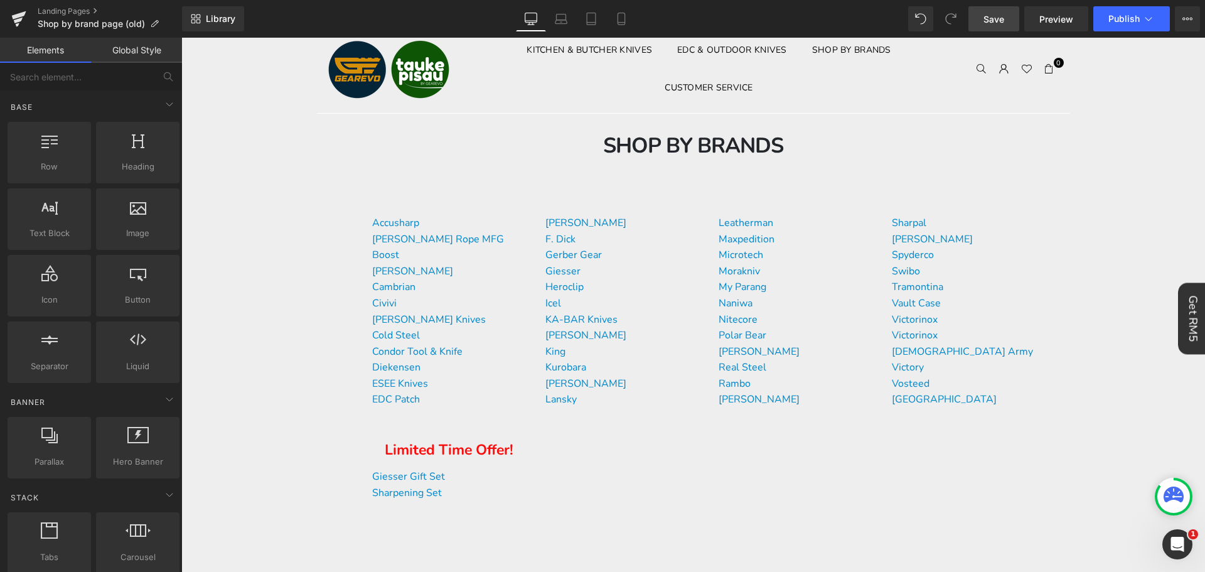
scroll to position [0, 0]
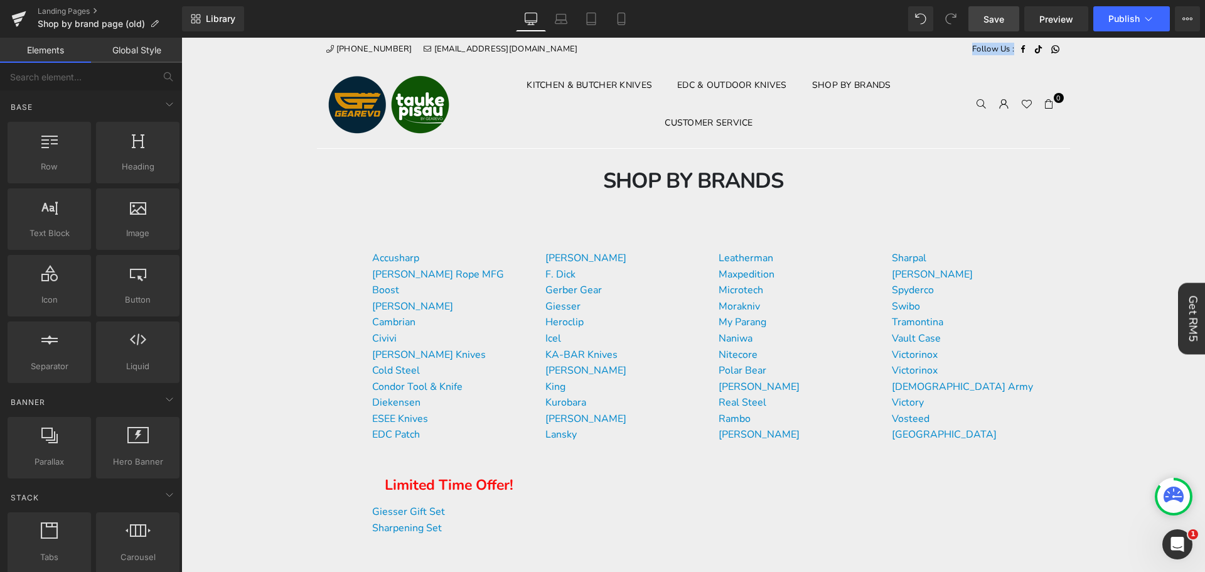
drag, startPoint x: 1058, startPoint y: 53, endPoint x: 964, endPoint y: 50, distance: 93.6
click at [960, 48] on div "Follow Us : Facebook TikTok Whatsapp" at bounding box center [876, 48] width 367 height 21
